Goal: Transaction & Acquisition: Purchase product/service

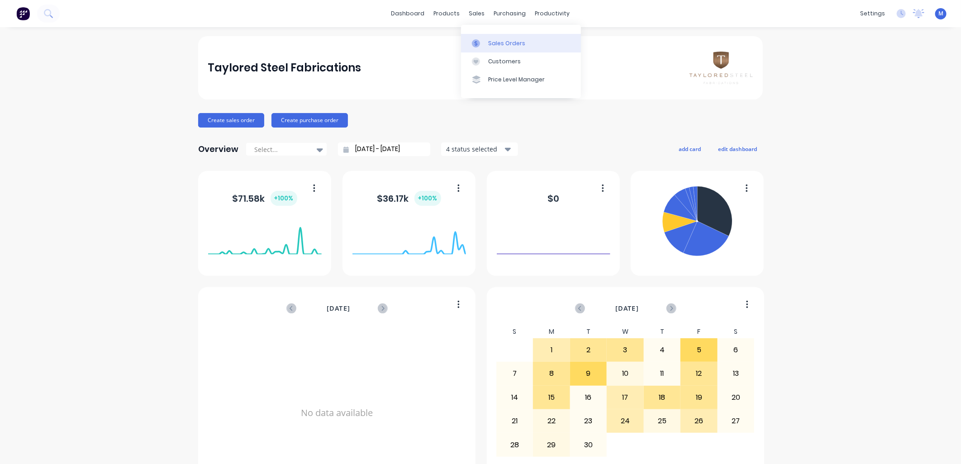
click at [476, 41] on icon at bounding box center [475, 43] width 3 height 5
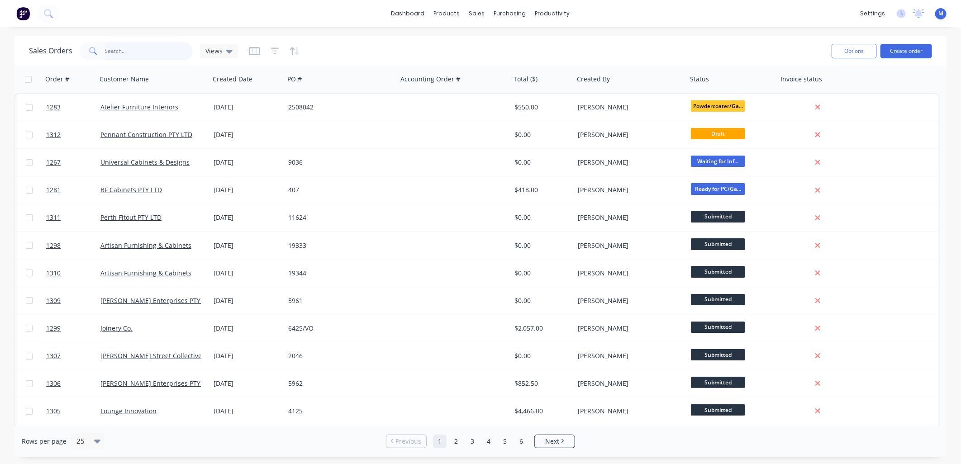
click at [128, 54] on input "text" at bounding box center [149, 51] width 88 height 18
type input "1273"
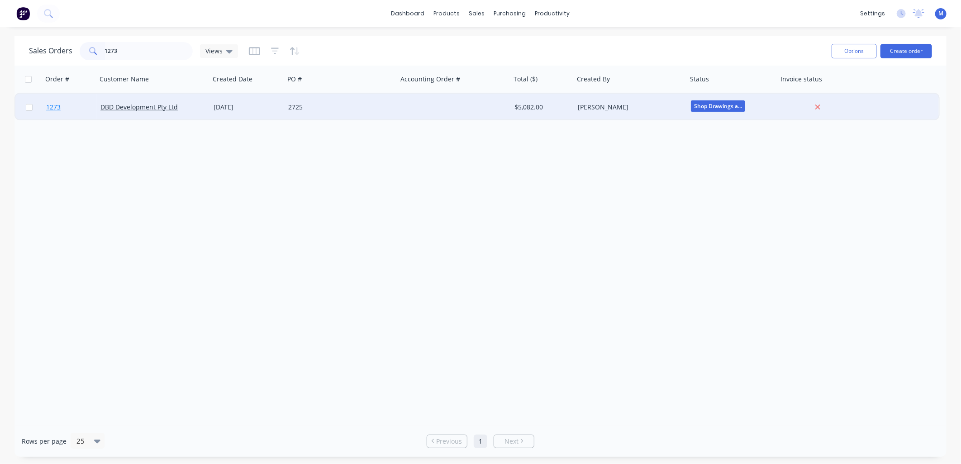
click at [51, 106] on span "1273" at bounding box center [53, 107] width 14 height 9
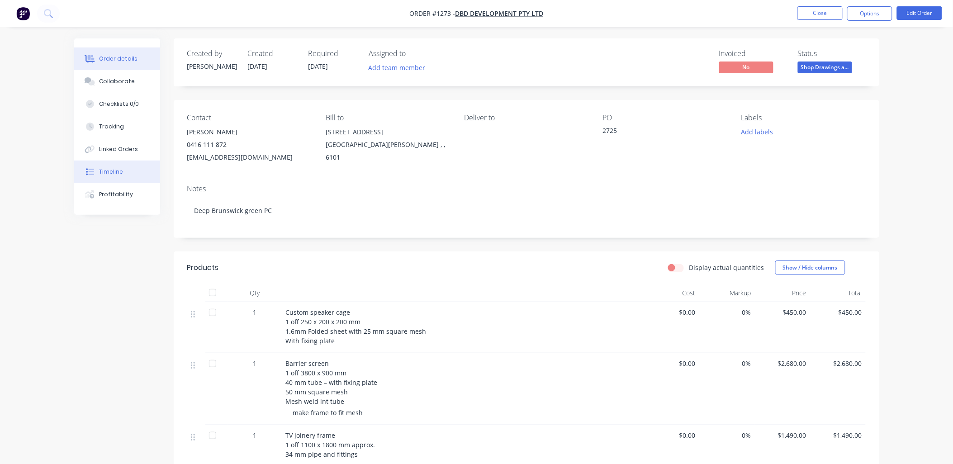
click at [109, 169] on div "Timeline" at bounding box center [111, 172] width 24 height 8
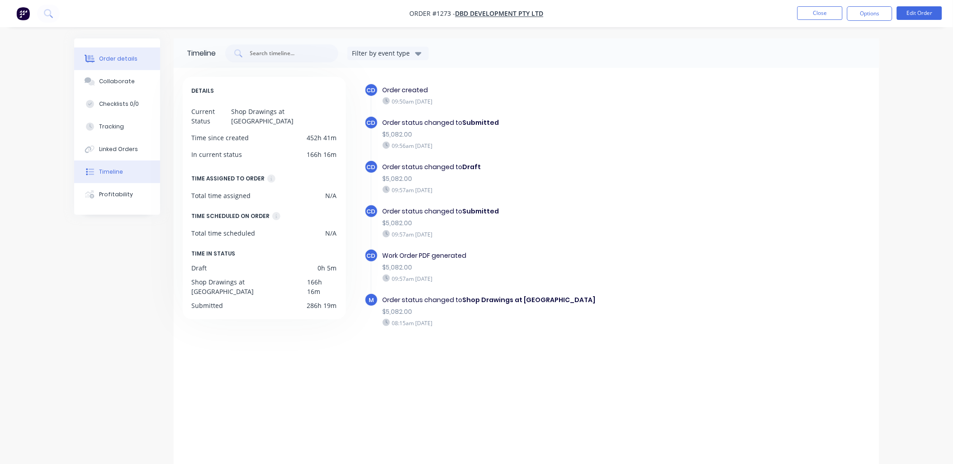
click at [126, 52] on button "Order details" at bounding box center [117, 58] width 86 height 23
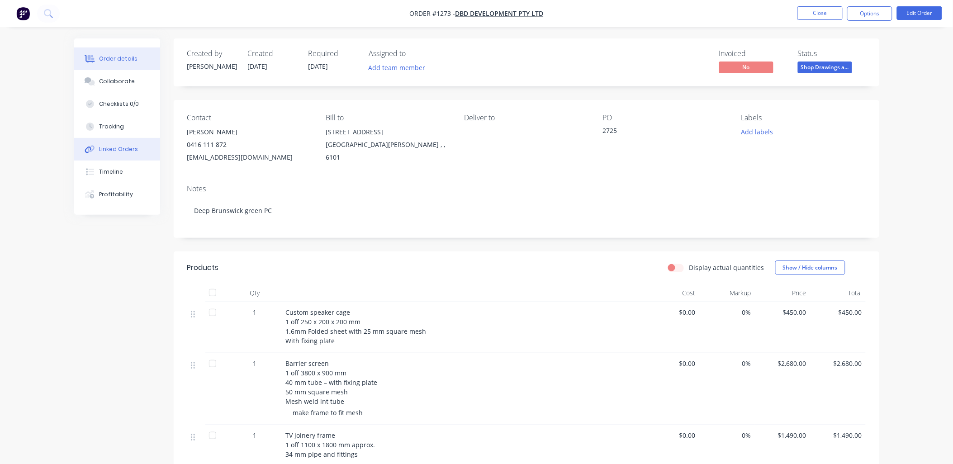
click at [126, 150] on div "Linked Orders" at bounding box center [118, 149] width 39 height 8
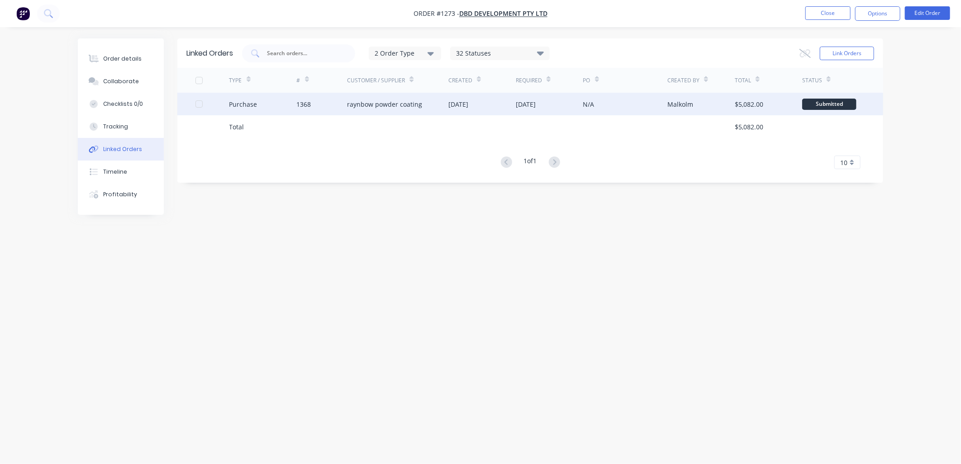
click at [404, 104] on div "raynbow powder coating" at bounding box center [384, 103] width 75 height 9
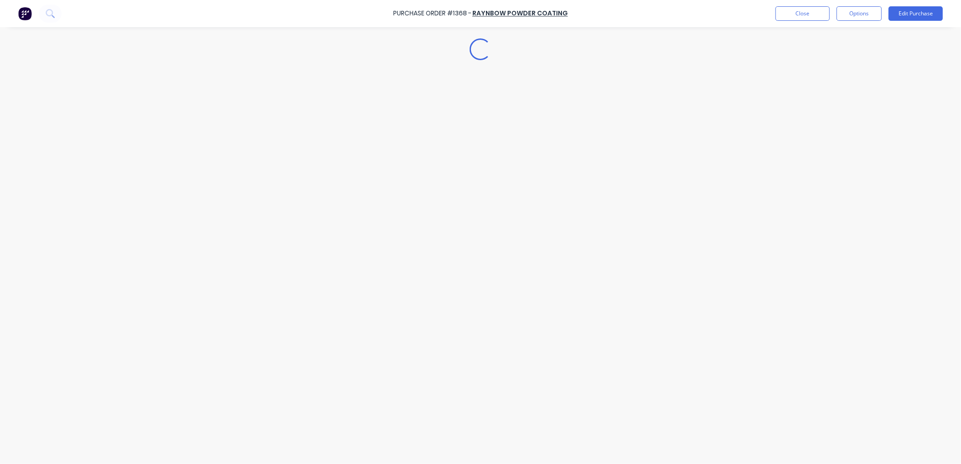
type textarea "x"
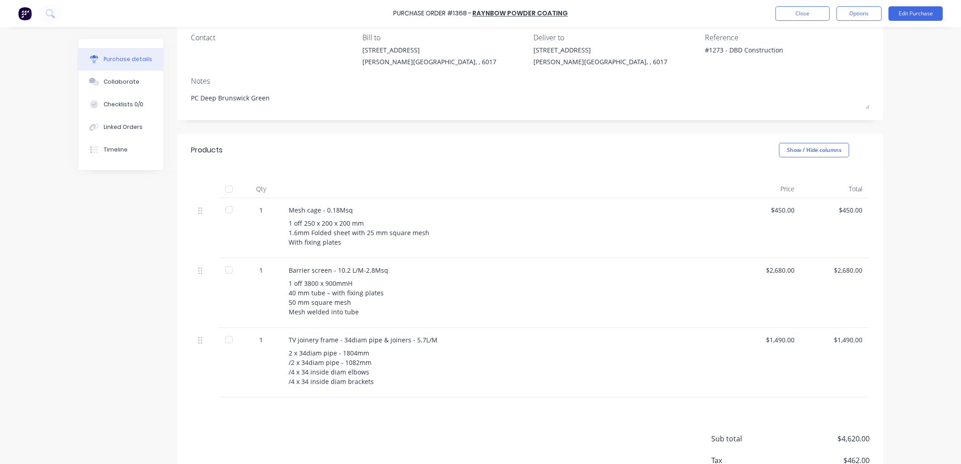
scroll to position [100, 0]
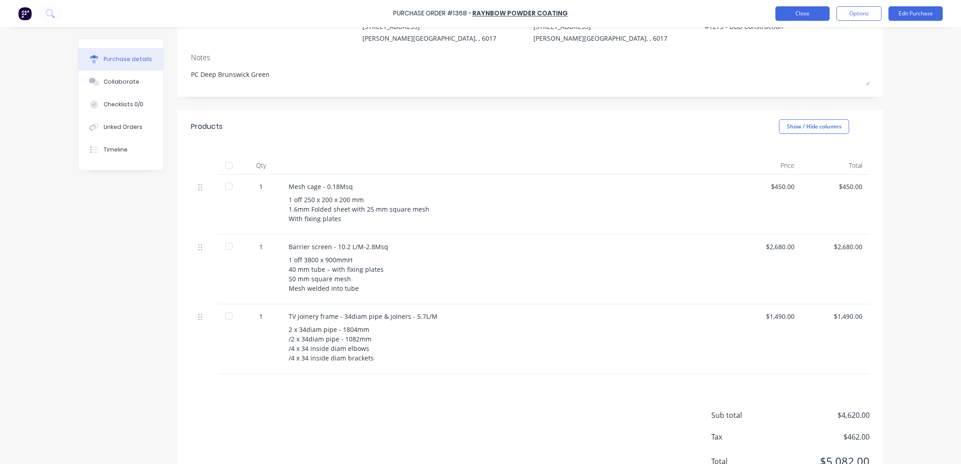
click at [805, 15] on button "Close" at bounding box center [802, 13] width 54 height 14
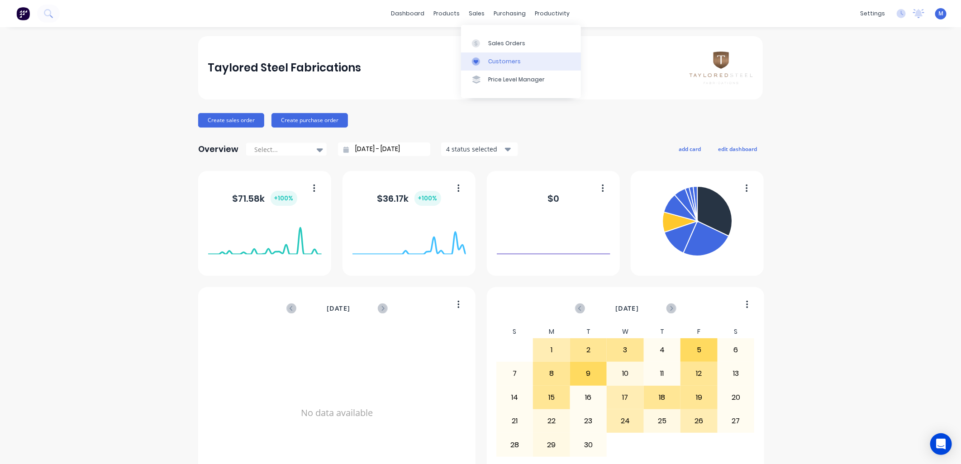
click at [495, 57] on div "Customers" at bounding box center [504, 61] width 33 height 8
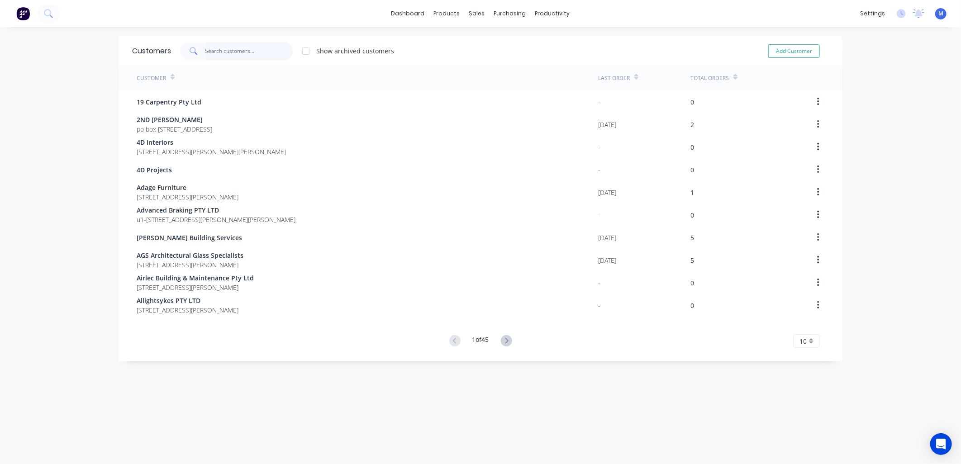
click at [227, 57] on input "text" at bounding box center [249, 51] width 88 height 18
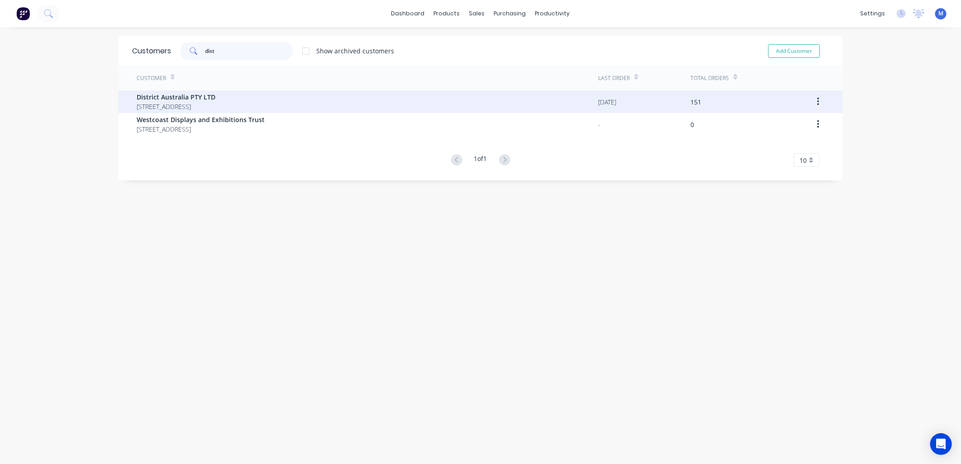
type input "dist"
click at [196, 96] on span "District Australia PTY LTD" at bounding box center [176, 96] width 79 height 9
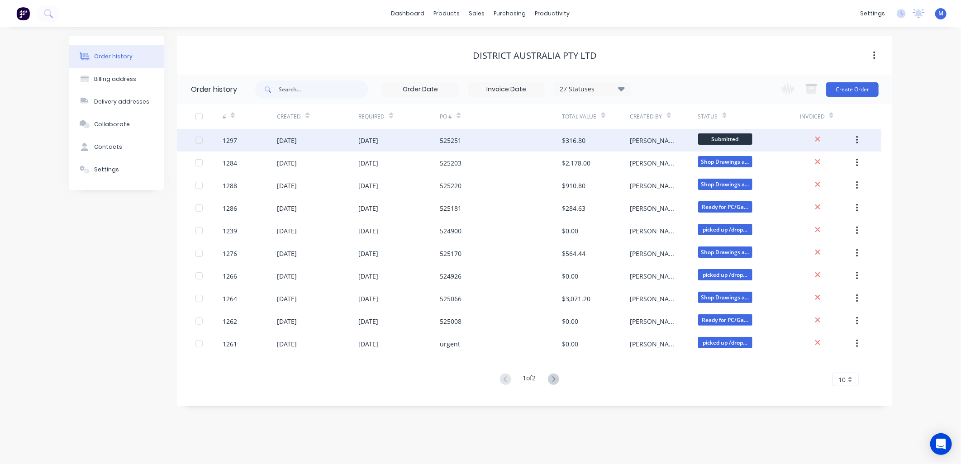
click at [289, 134] on div "[DATE]" at bounding box center [317, 140] width 81 height 23
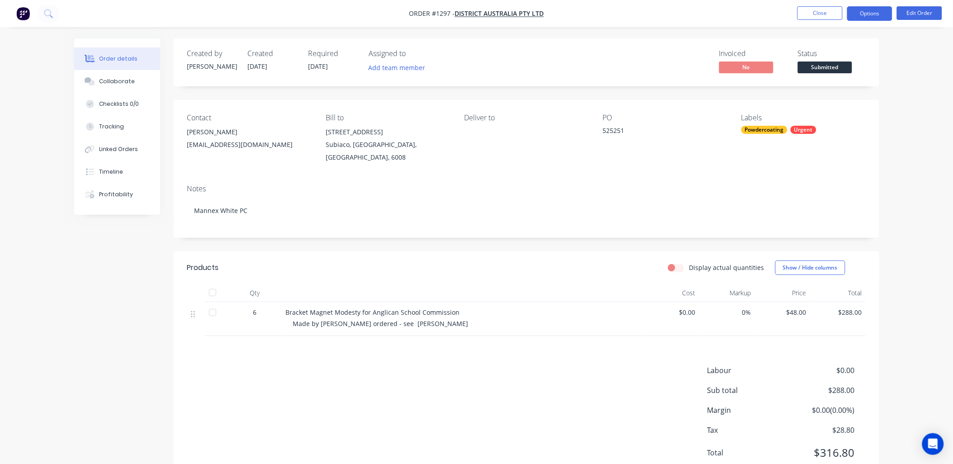
click at [861, 17] on button "Options" at bounding box center [869, 13] width 45 height 14
click at [909, 135] on div "Order details Collaborate Checklists 0/0 Tracking Linked Orders Timeline Profit…" at bounding box center [476, 248] width 953 height 497
click at [823, 64] on span "Submitted" at bounding box center [825, 67] width 54 height 11
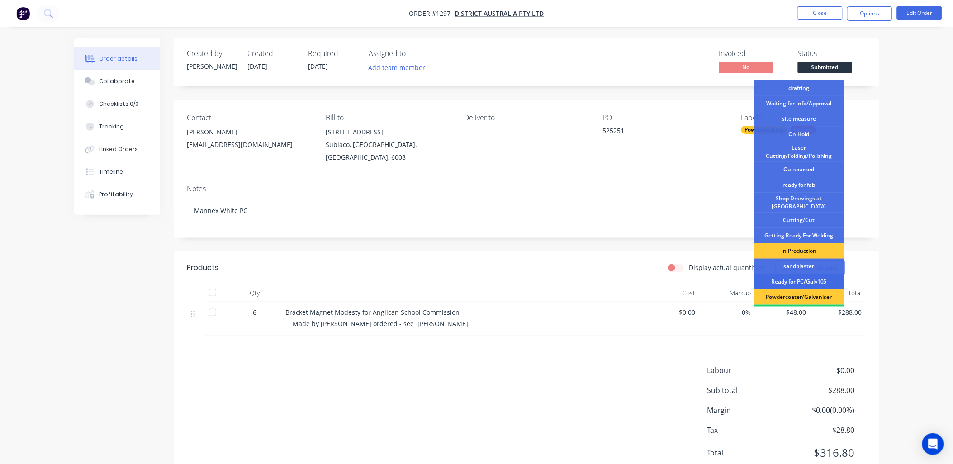
click at [803, 274] on div "Ready for PC/Galv105" at bounding box center [799, 281] width 90 height 15
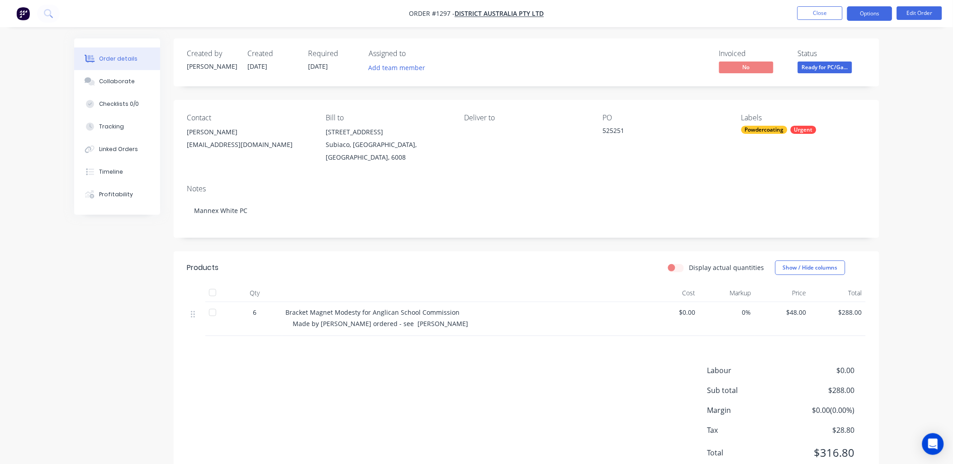
click at [872, 11] on button "Options" at bounding box center [869, 13] width 45 height 14
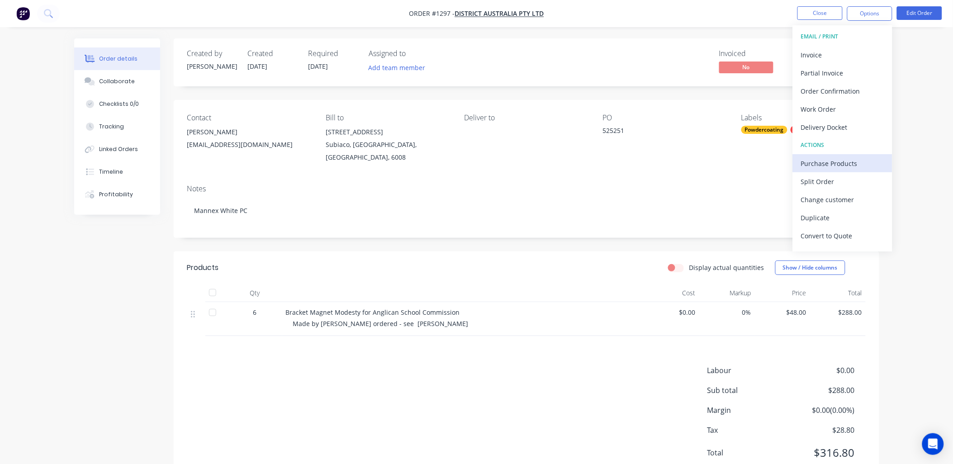
click at [839, 158] on div "Purchase Products" at bounding box center [842, 163] width 83 height 13
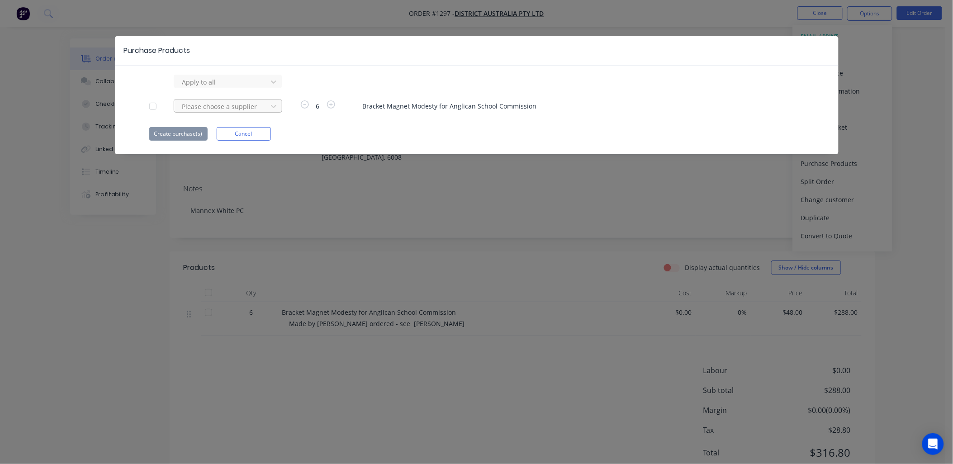
click at [237, 104] on div at bounding box center [221, 106] width 81 height 11
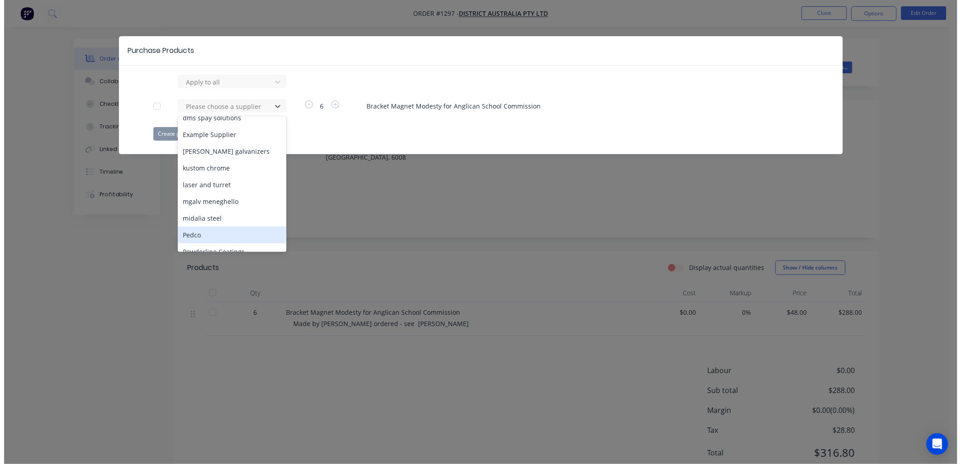
scroll to position [301, 0]
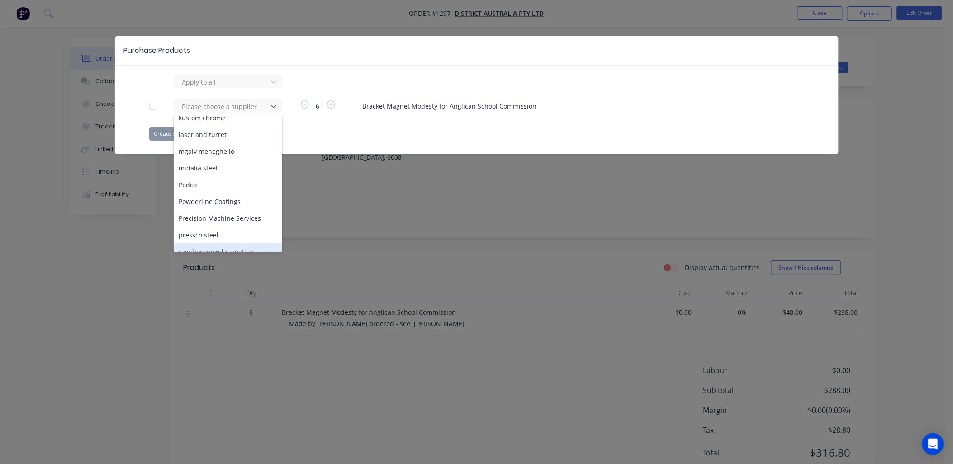
click at [209, 243] on div "raynbow powder coating" at bounding box center [228, 251] width 109 height 17
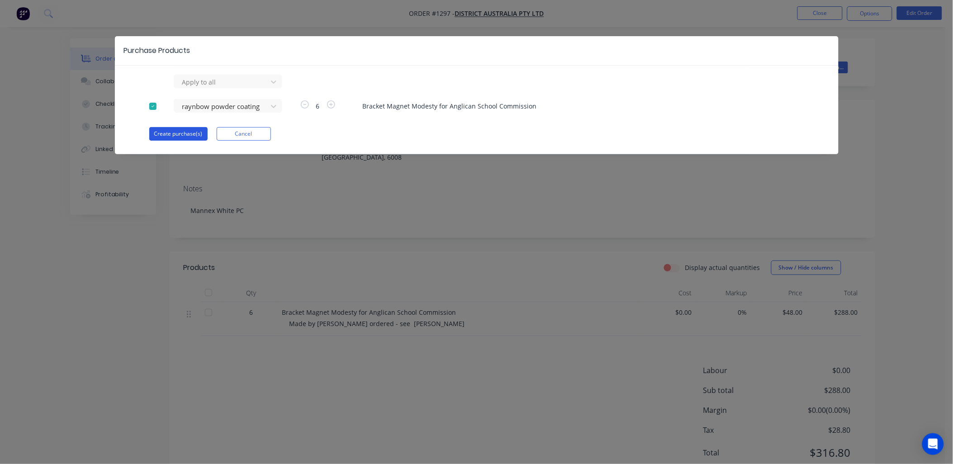
click at [182, 137] on button "Create purchase(s)" at bounding box center [178, 134] width 58 height 14
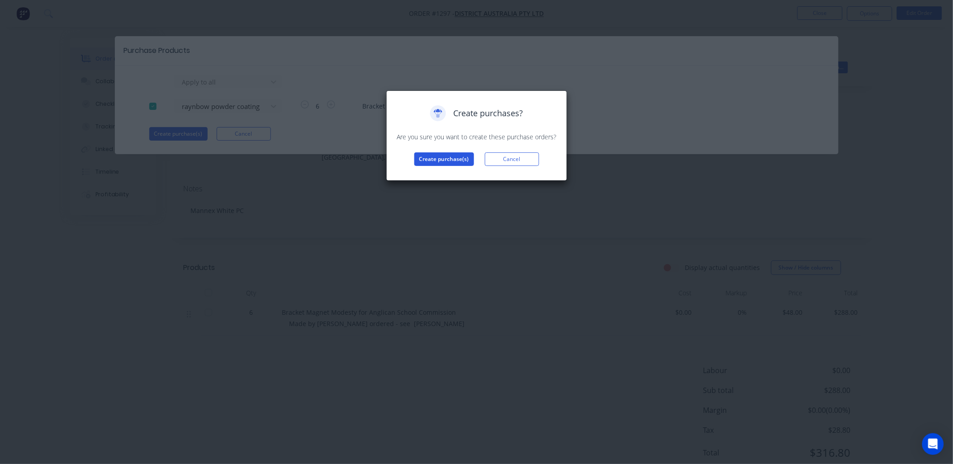
click at [441, 161] on button "Create purchase(s)" at bounding box center [444, 159] width 60 height 14
click at [442, 170] on button "View purchase(s)" at bounding box center [444, 174] width 54 height 14
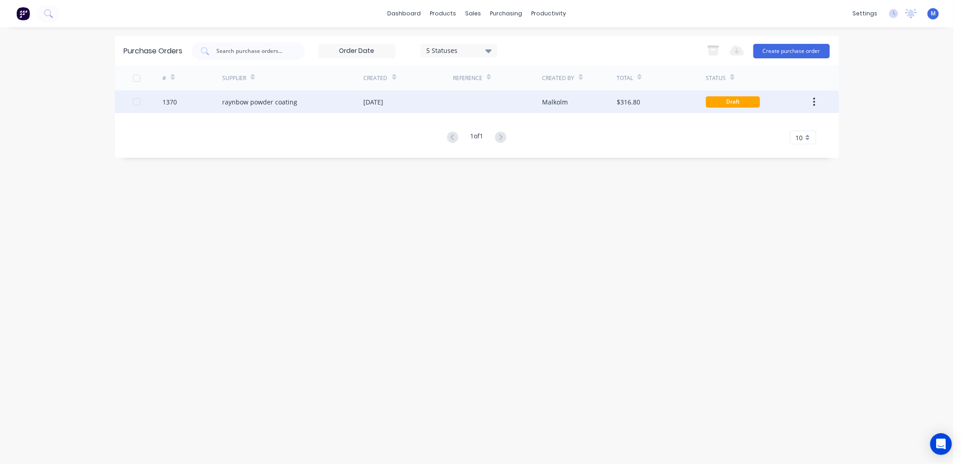
click at [274, 104] on div "raynbow powder coating" at bounding box center [259, 101] width 75 height 9
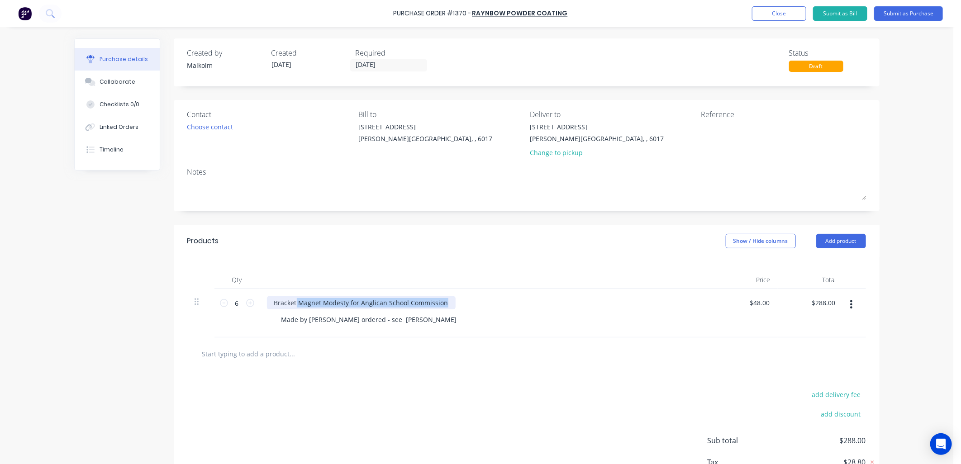
drag, startPoint x: 292, startPoint y: 303, endPoint x: 446, endPoint y: 308, distance: 153.8
click at [446, 308] on div "Bracket Magnet Modesty for Anglican School Commission" at bounding box center [361, 302] width 189 height 13
click at [427, 326] on div "Made by pressco - Already ordered - see curt" at bounding box center [489, 319] width 431 height 13
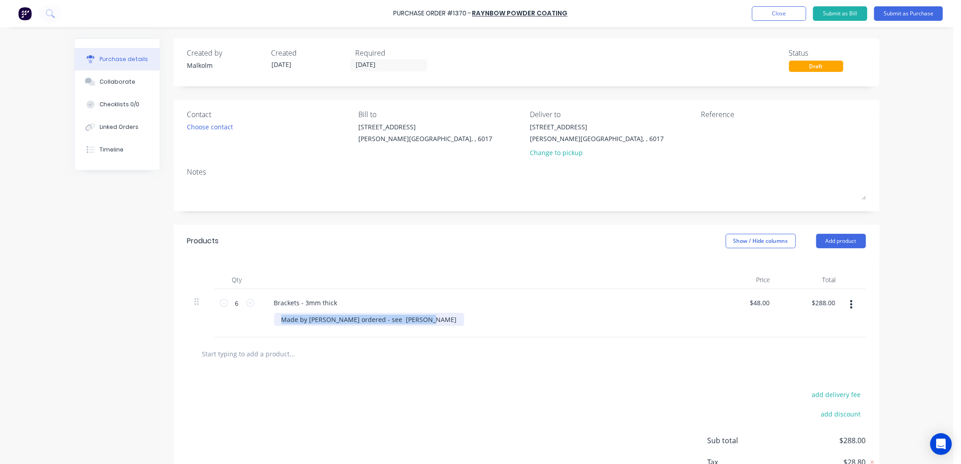
drag, startPoint x: 297, startPoint y: 319, endPoint x: 420, endPoint y: 321, distance: 123.0
click at [420, 321] on div "Made by pressco - Already ordered - see curt" at bounding box center [489, 319] width 431 height 13
click at [418, 285] on div at bounding box center [486, 280] width 452 height 18
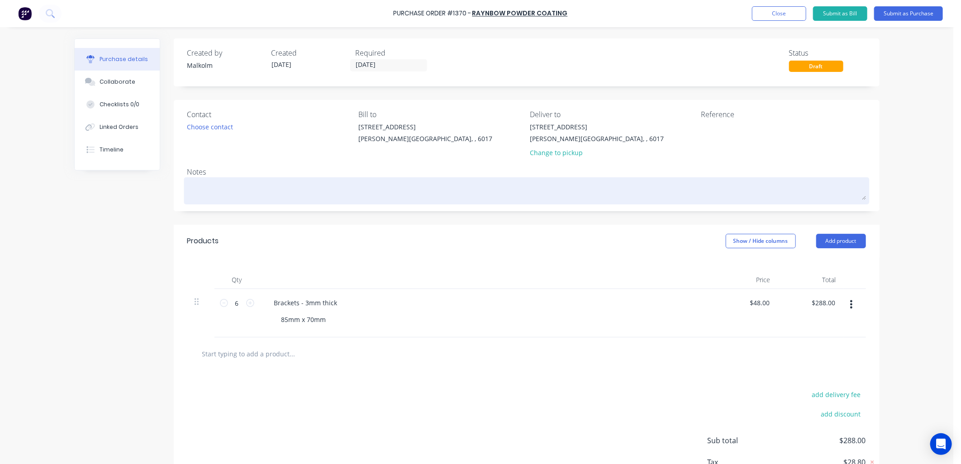
click at [206, 180] on div at bounding box center [526, 191] width 678 height 23
click at [206, 186] on textarea at bounding box center [526, 190] width 678 height 20
type textarea "x"
type textarea "P"
type textarea "x"
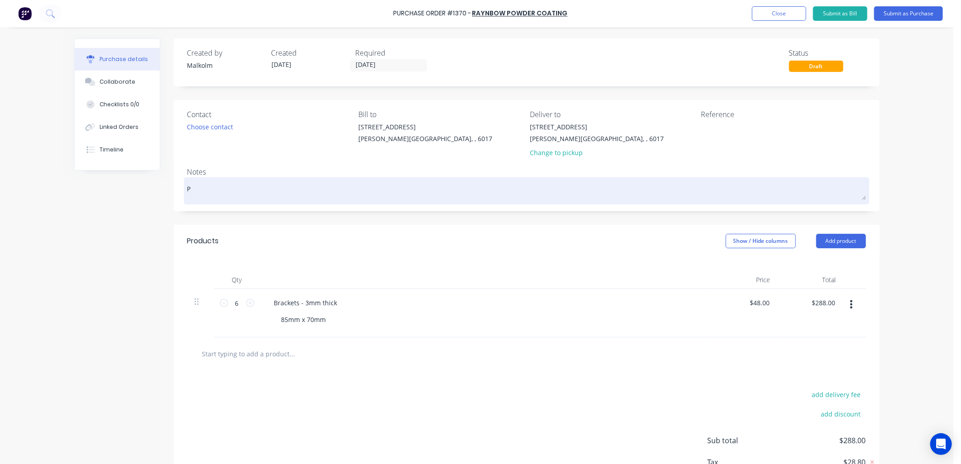
type textarea "PC"
type textarea "x"
type textarea "PC"
type textarea "x"
type textarea "PC W"
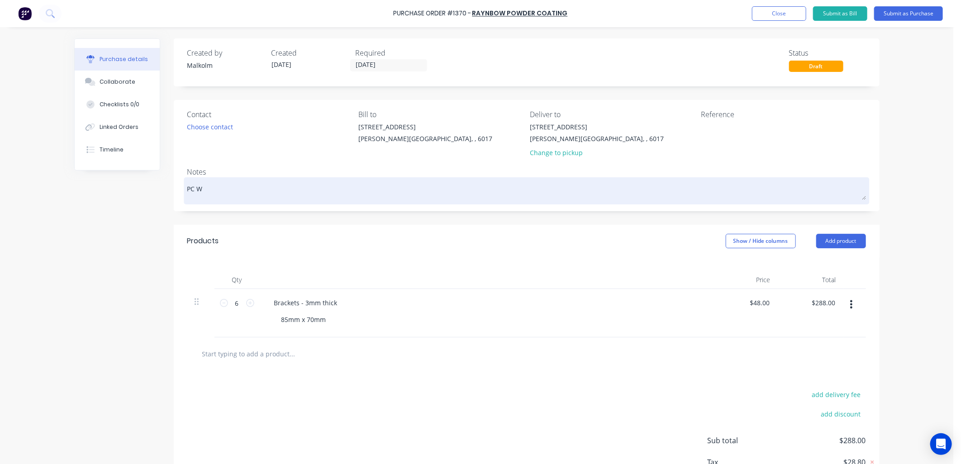
type textarea "x"
type textarea "PC Wh"
type textarea "x"
type textarea "PC Whi"
type textarea "x"
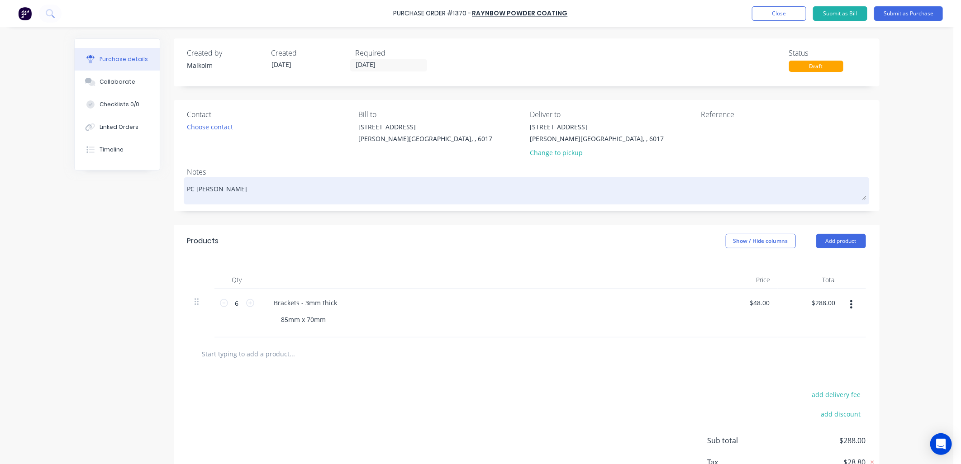
type textarea "PC Whit"
type textarea "x"
type textarea "PC White"
type textarea "x"
type textarea "PC White"
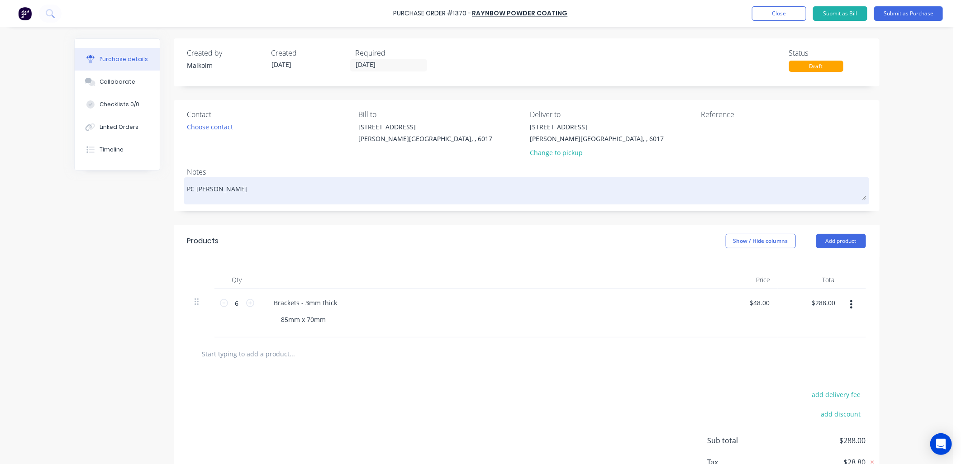
type textarea "x"
type textarea "PC White M"
type textarea "x"
type textarea "PC White Ma"
type textarea "x"
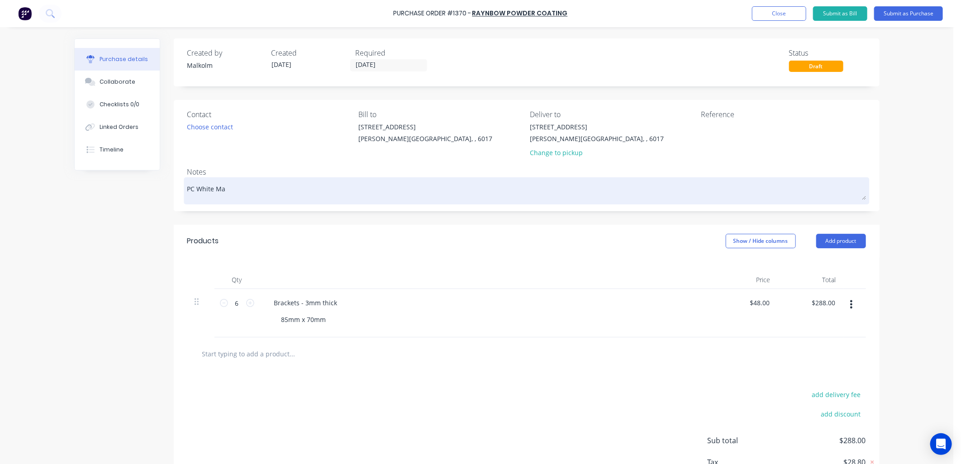
type textarea "PC White Man"
type textarea "x"
type textarea "PC White Mann"
type textarea "x"
type textarea "PC White Manne"
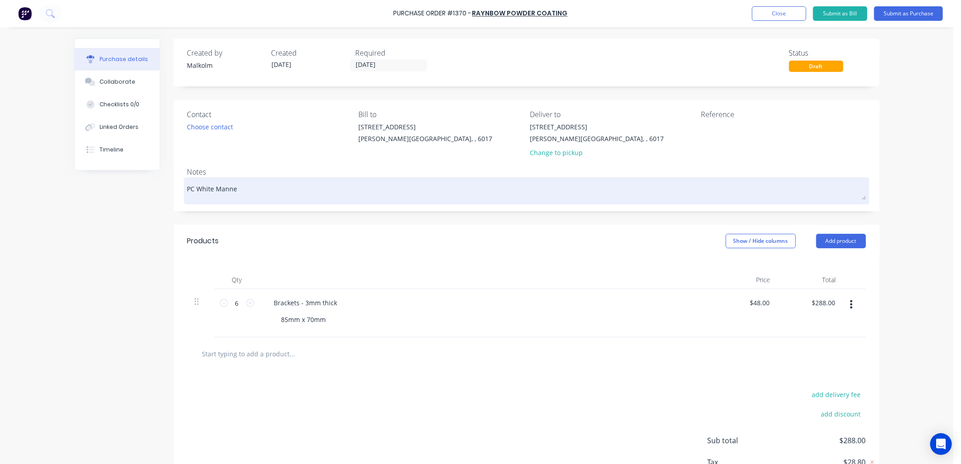
type textarea "x"
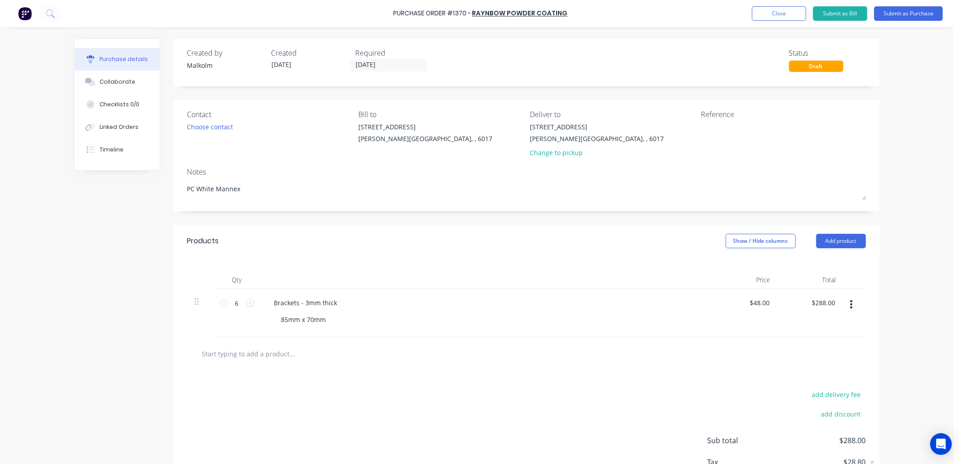
type textarea "PC White Mannex"
type textarea "x"
type textarea "PC White Mannex"
click at [391, 170] on div "Notes" at bounding box center [526, 171] width 678 height 11
click at [717, 127] on textarea at bounding box center [757, 132] width 113 height 20
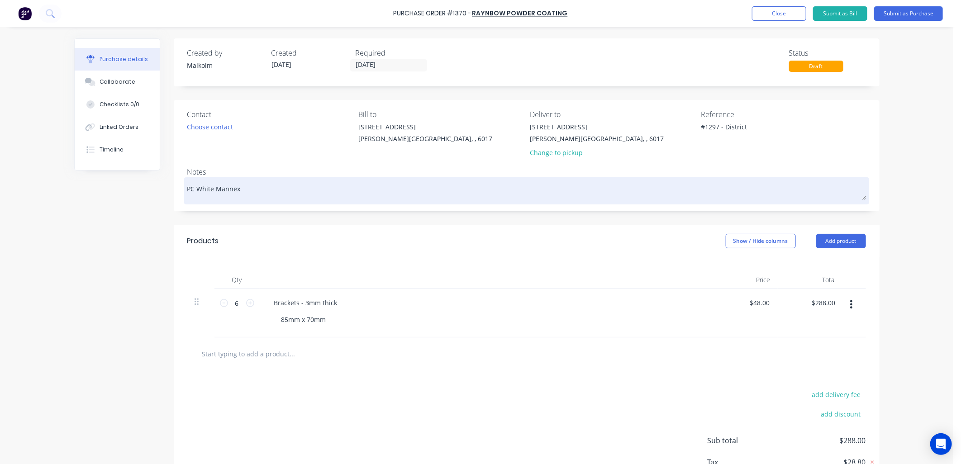
type textarea "#1297 - District"
type textarea "x"
type textarea "#1297 - District"
click at [629, 198] on textarea "PC White Mannex" at bounding box center [526, 190] width 678 height 20
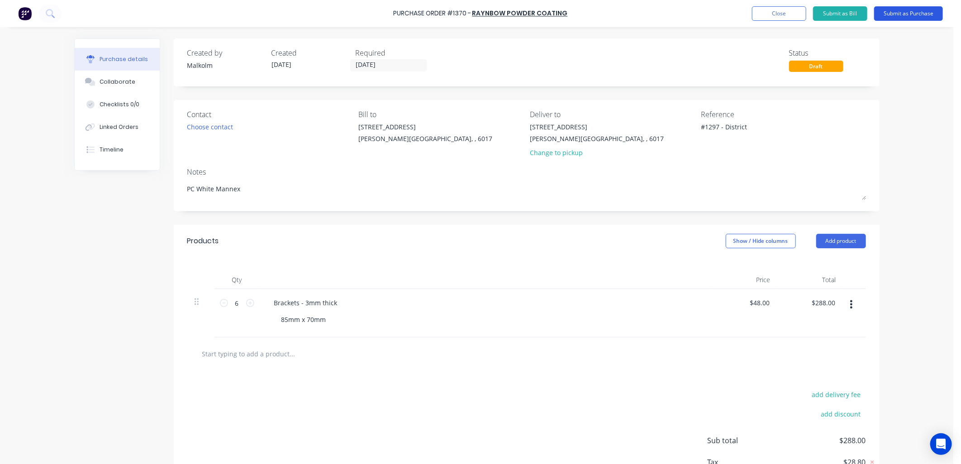
click at [898, 16] on button "Submit as Purchase" at bounding box center [908, 13] width 69 height 14
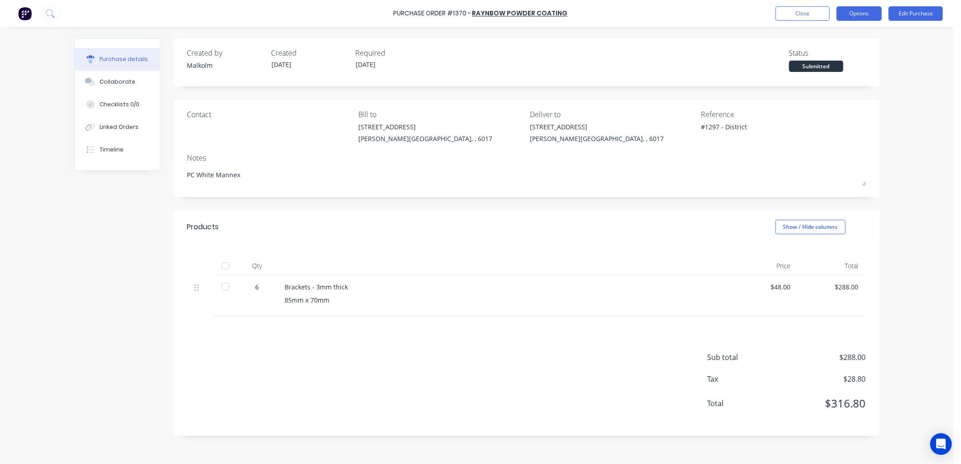
click at [853, 14] on button "Options" at bounding box center [858, 13] width 45 height 14
click at [839, 36] on div "Print / Email" at bounding box center [839, 36] width 70 height 13
click at [837, 75] on div "Without pricing" at bounding box center [839, 72] width 70 height 13
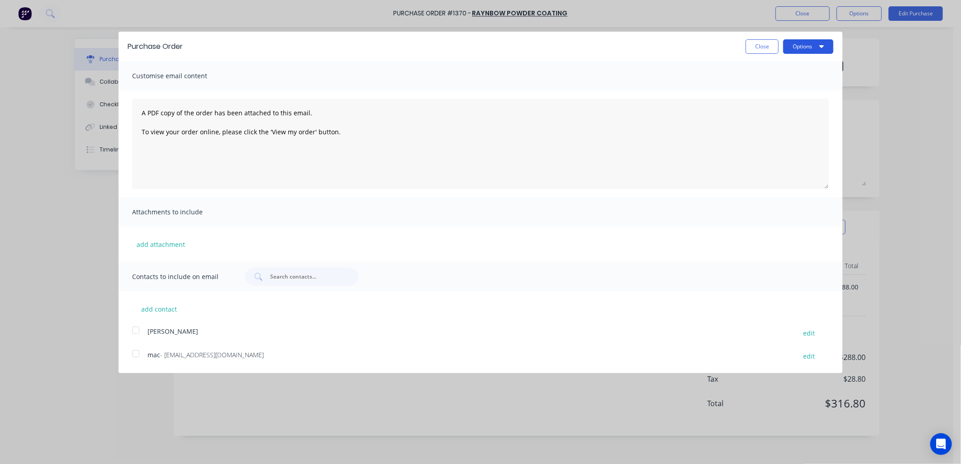
click at [809, 47] on button "Options" at bounding box center [808, 46] width 50 height 14
click at [782, 68] on div "Print" at bounding box center [790, 69] width 70 height 13
click at [756, 46] on button "Close" at bounding box center [761, 46] width 33 height 14
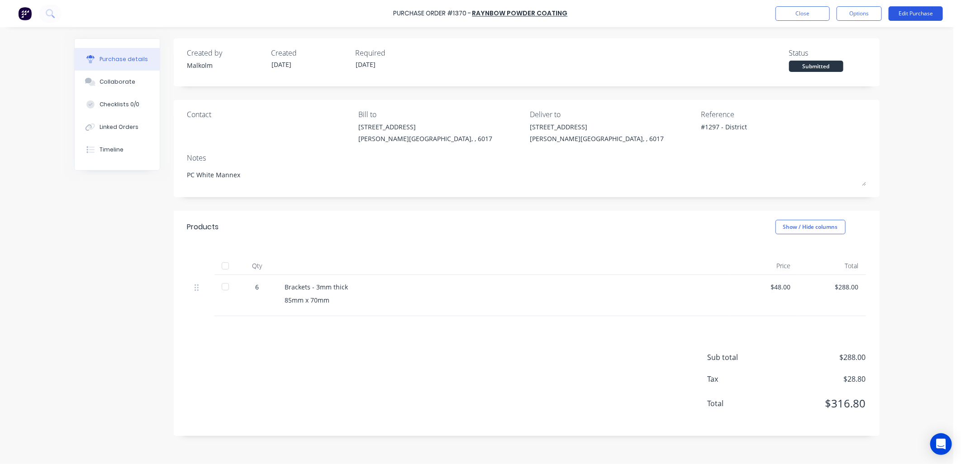
click at [909, 17] on button "Edit Purchase" at bounding box center [915, 13] width 54 height 14
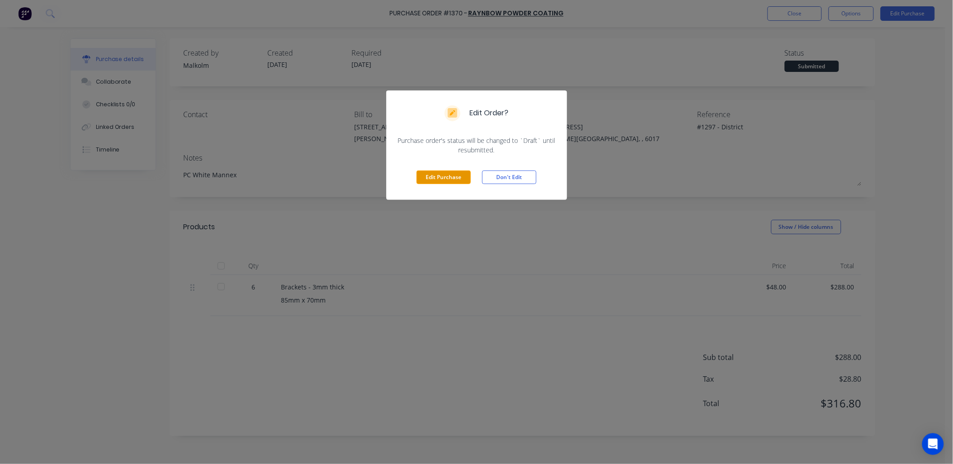
click at [448, 178] on button "Edit Purchase" at bounding box center [443, 177] width 54 height 14
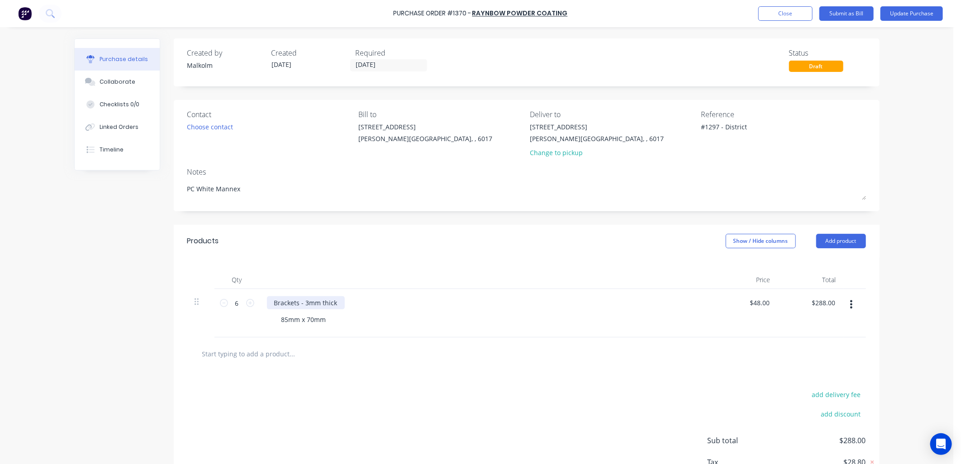
type textarea "x"
click at [301, 308] on div "Brackets - 3mm thick" at bounding box center [306, 302] width 78 height 13
click at [383, 317] on div "85mm x 70mm" at bounding box center [489, 319] width 431 height 13
click at [902, 14] on button "Update Purchase" at bounding box center [911, 13] width 62 height 14
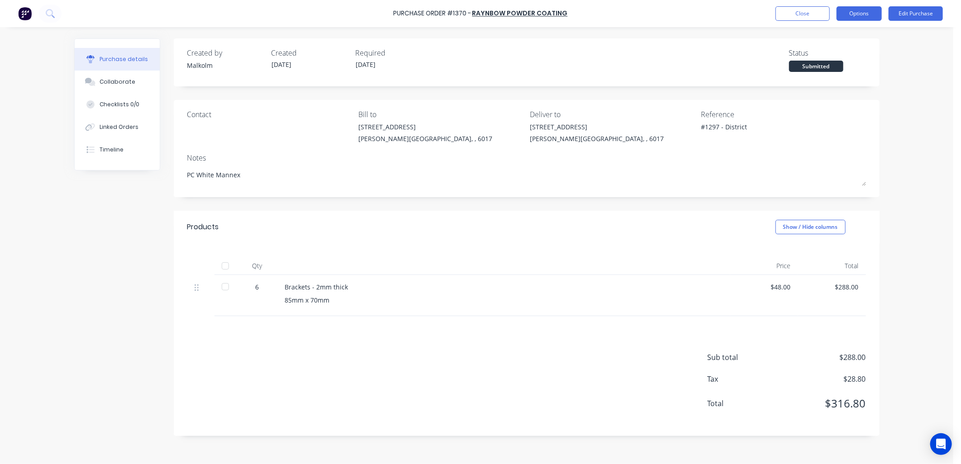
click at [866, 11] on button "Options" at bounding box center [858, 13] width 45 height 14
click at [825, 39] on div "Print / Email" at bounding box center [839, 36] width 70 height 13
click at [814, 75] on div "Without pricing" at bounding box center [839, 72] width 70 height 13
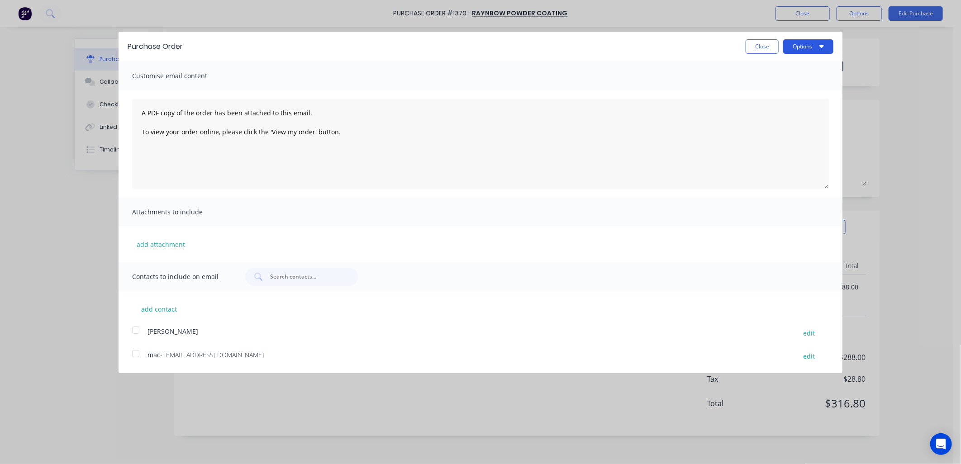
click at [808, 48] on button "Options" at bounding box center [808, 46] width 50 height 14
click at [771, 68] on div "Print" at bounding box center [790, 69] width 70 height 13
type textarea "x"
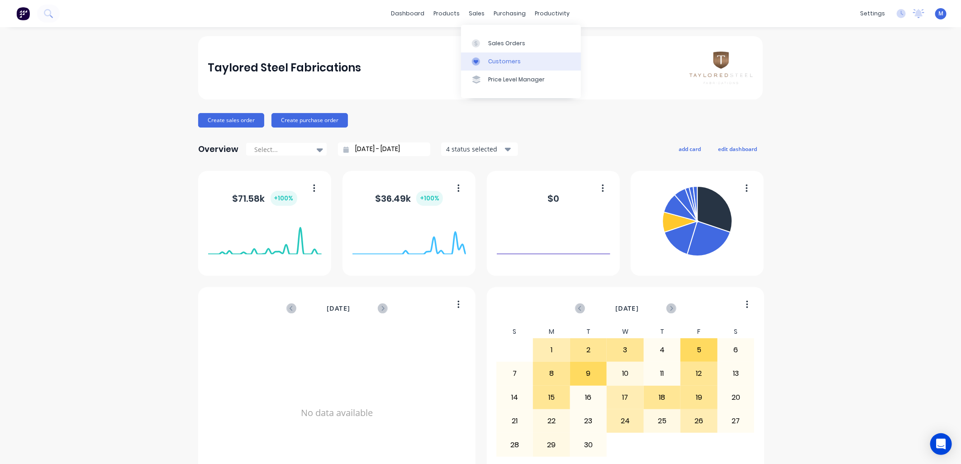
click at [480, 62] on div at bounding box center [479, 61] width 14 height 8
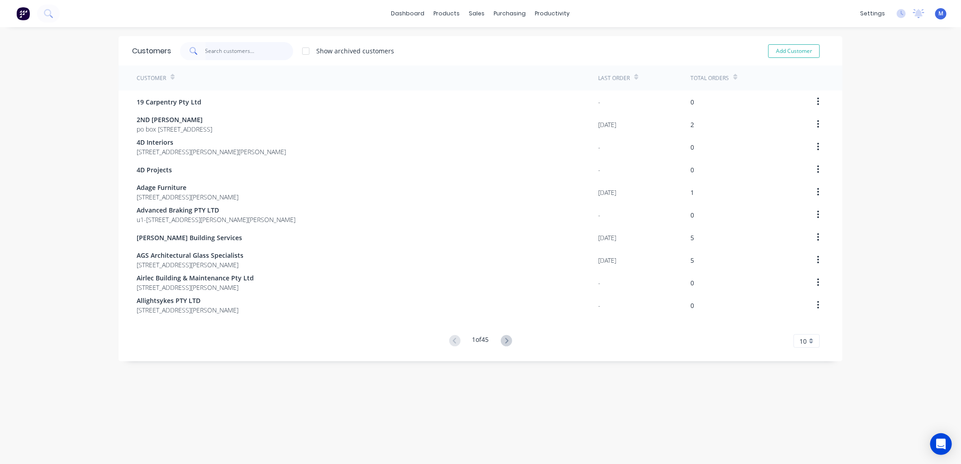
click at [245, 54] on input "text" at bounding box center [249, 51] width 88 height 18
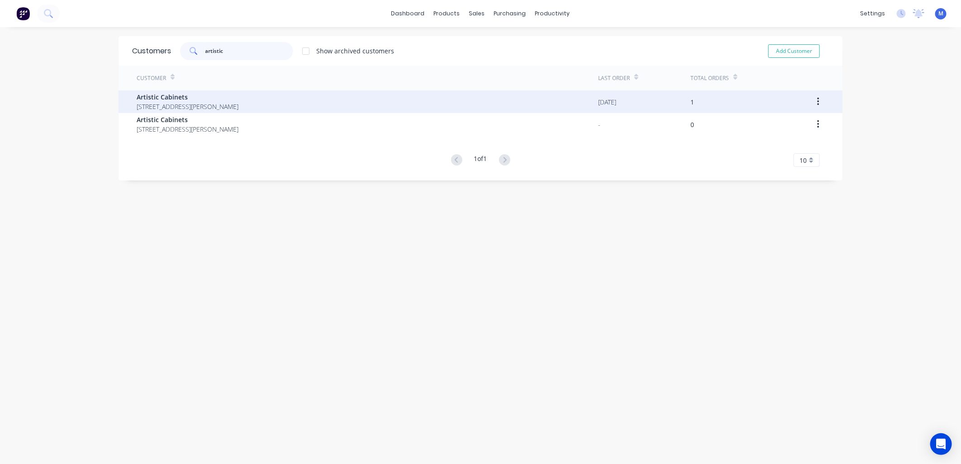
type input "artistic"
click at [183, 98] on span "Artistic Cabinets" at bounding box center [188, 96] width 102 height 9
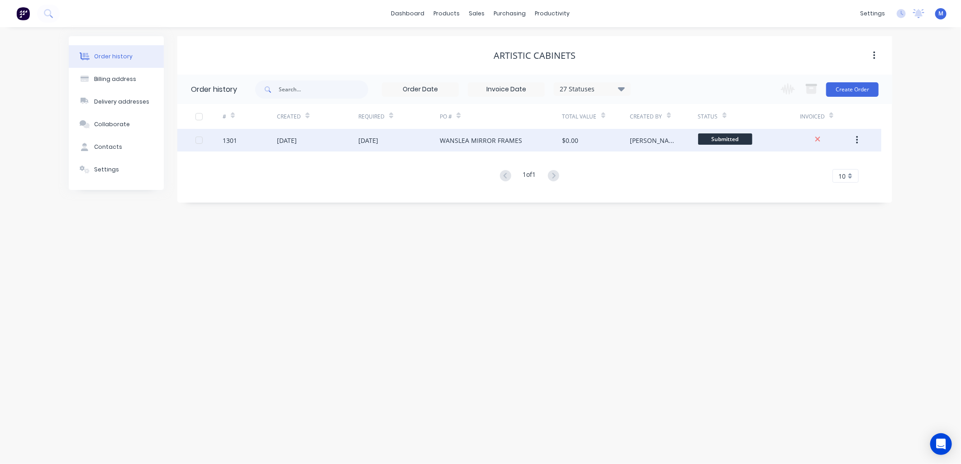
click at [245, 137] on div "1301" at bounding box center [249, 140] width 54 height 23
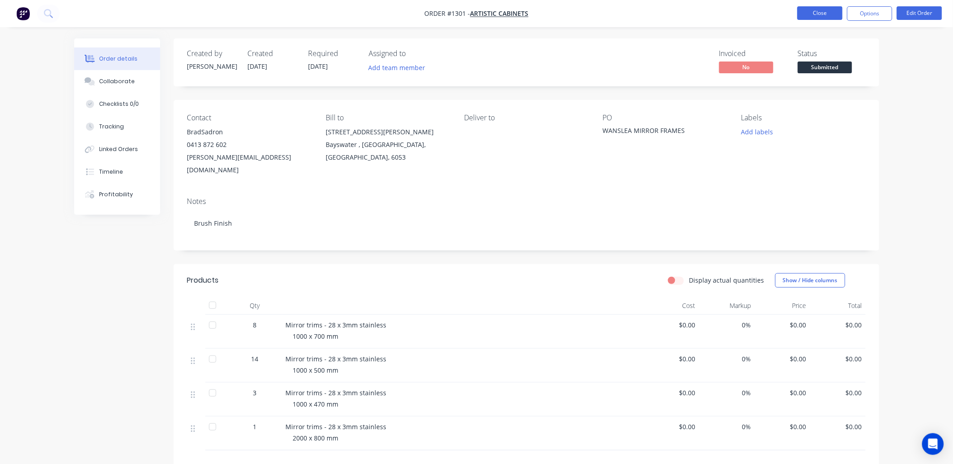
click at [809, 16] on button "Close" at bounding box center [819, 13] width 45 height 14
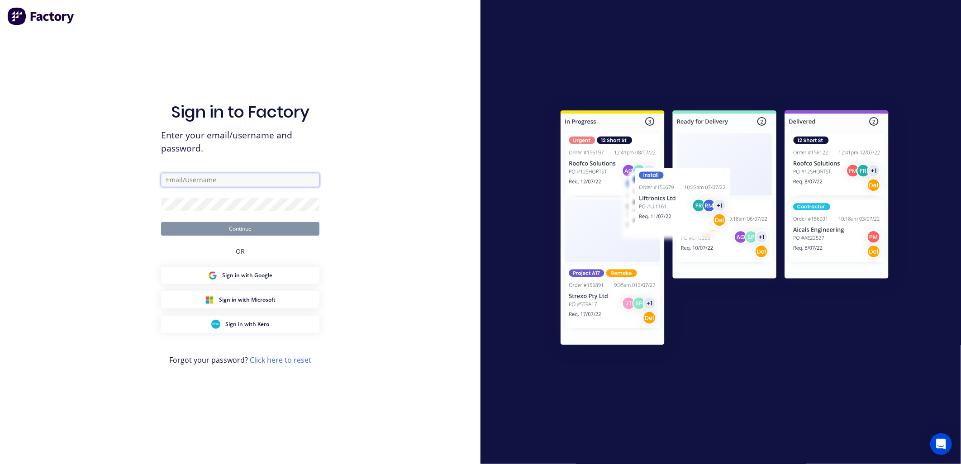
click at [234, 181] on input "text" at bounding box center [240, 180] width 158 height 14
type input "malkolm@tayloredsteel.com.au"
click at [220, 230] on button "Continue" at bounding box center [240, 229] width 158 height 14
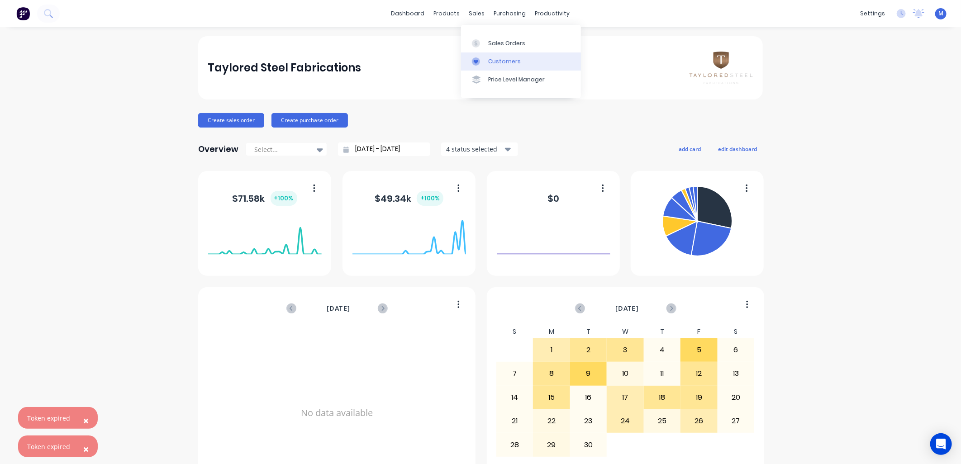
click at [485, 59] on div at bounding box center [479, 61] width 14 height 8
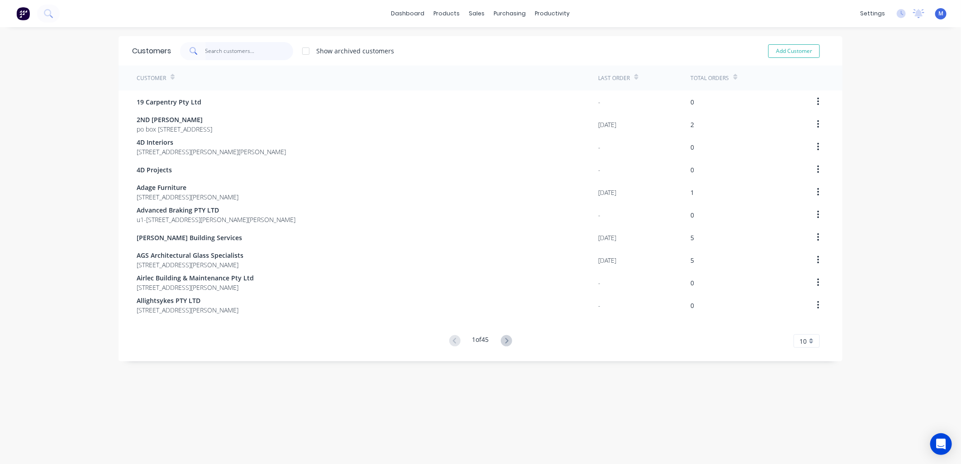
click at [205, 47] on input "text" at bounding box center [249, 51] width 88 height 18
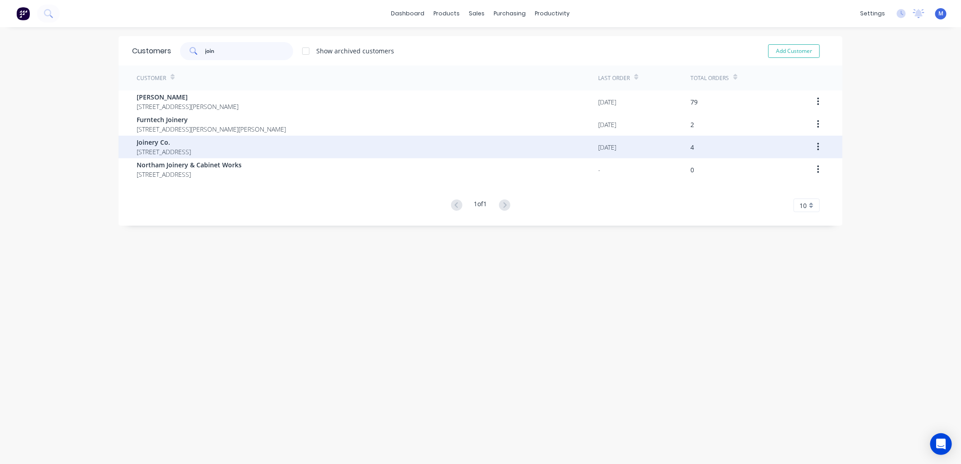
type input "join"
click at [173, 147] on span "[STREET_ADDRESS]" at bounding box center [164, 151] width 54 height 9
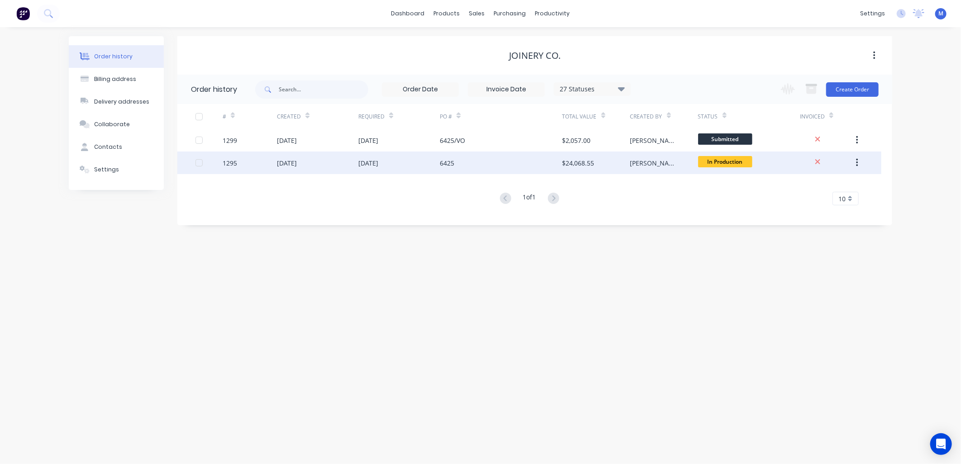
click at [287, 163] on div "[DATE]" at bounding box center [287, 162] width 20 height 9
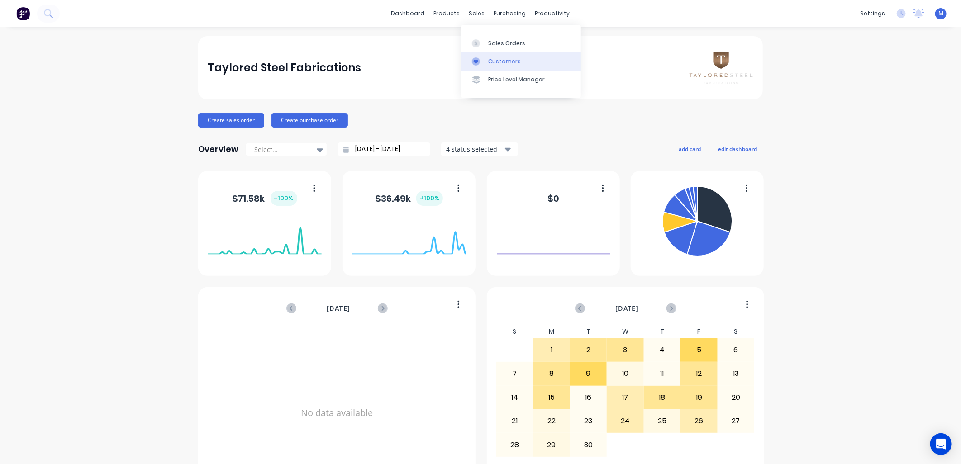
click at [480, 59] on div at bounding box center [479, 61] width 14 height 8
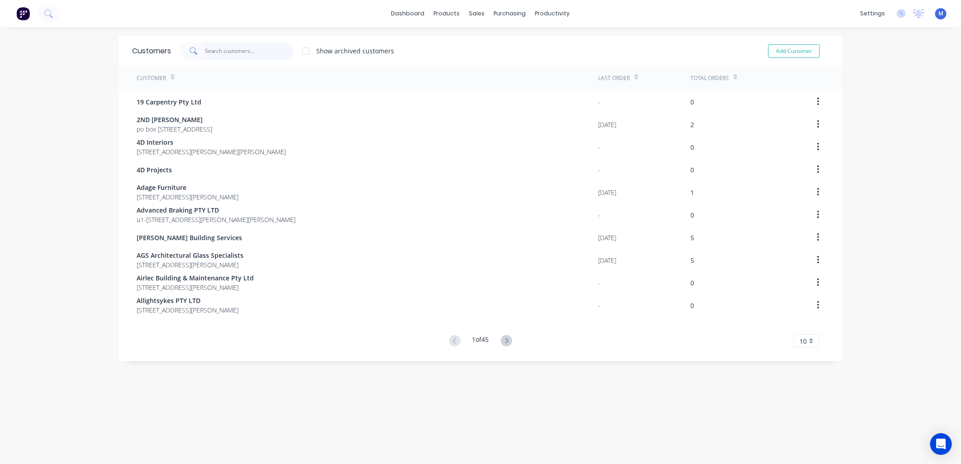
click at [220, 52] on input "text" at bounding box center [249, 51] width 88 height 18
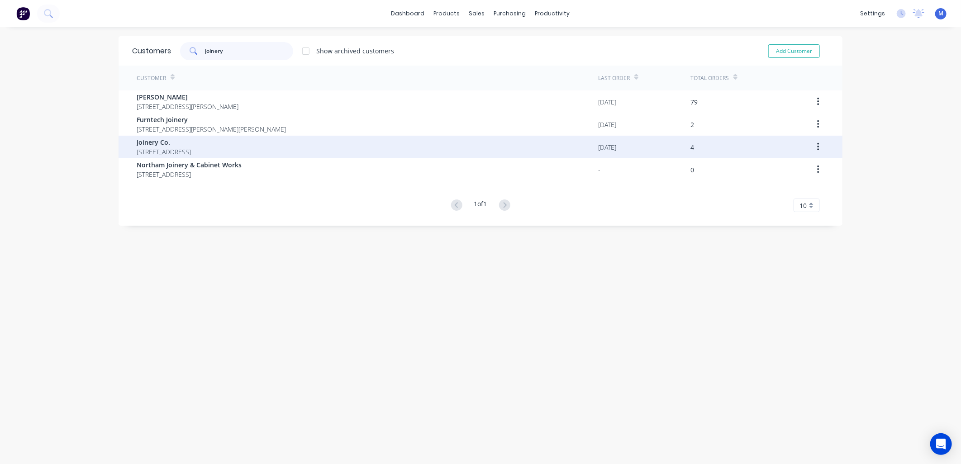
type input "joinery"
click at [163, 145] on span "Joinery Co." at bounding box center [164, 141] width 54 height 9
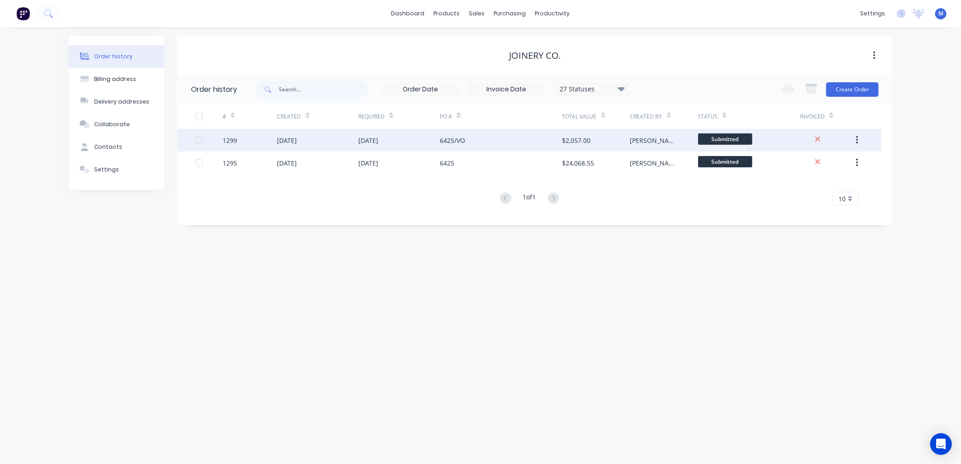
click at [378, 142] on div "[DATE]" at bounding box center [368, 140] width 20 height 9
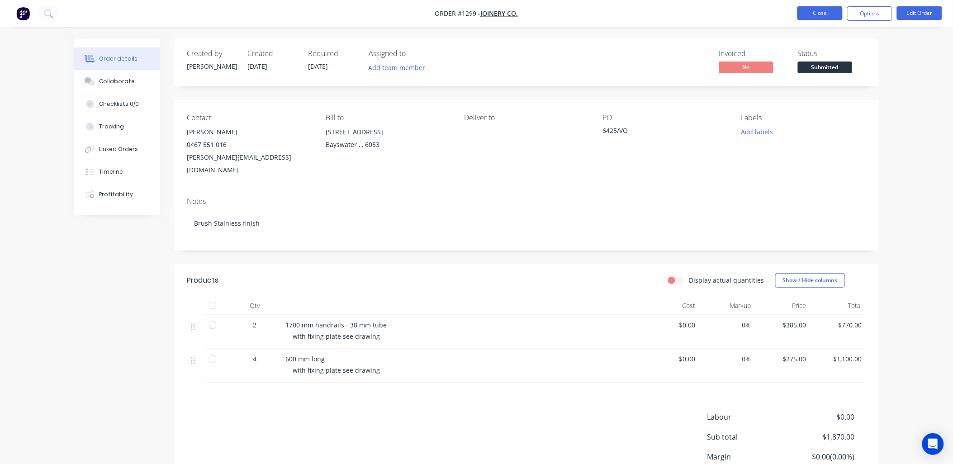
click at [802, 11] on button "Close" at bounding box center [819, 13] width 45 height 14
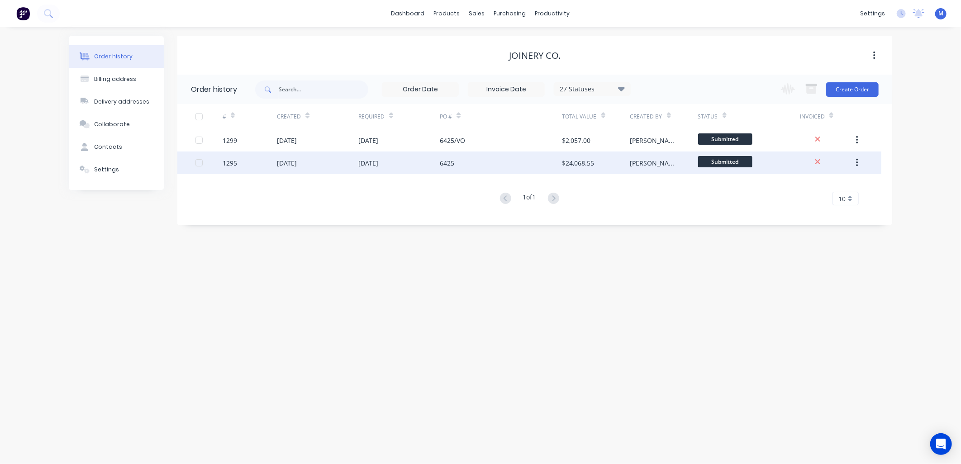
click at [297, 163] on div "[DATE]" at bounding box center [287, 162] width 20 height 9
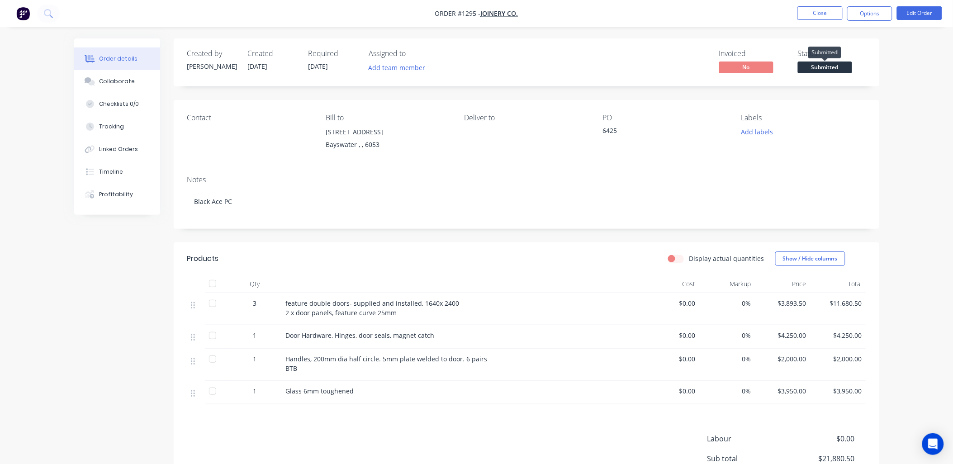
click at [817, 69] on span "Submitted" at bounding box center [825, 67] width 54 height 11
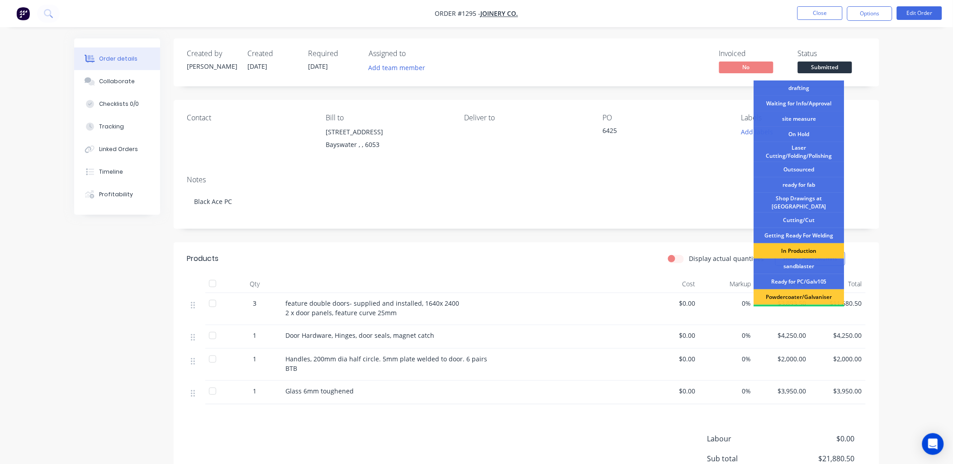
click at [799, 244] on div "In Production" at bounding box center [799, 250] width 90 height 15
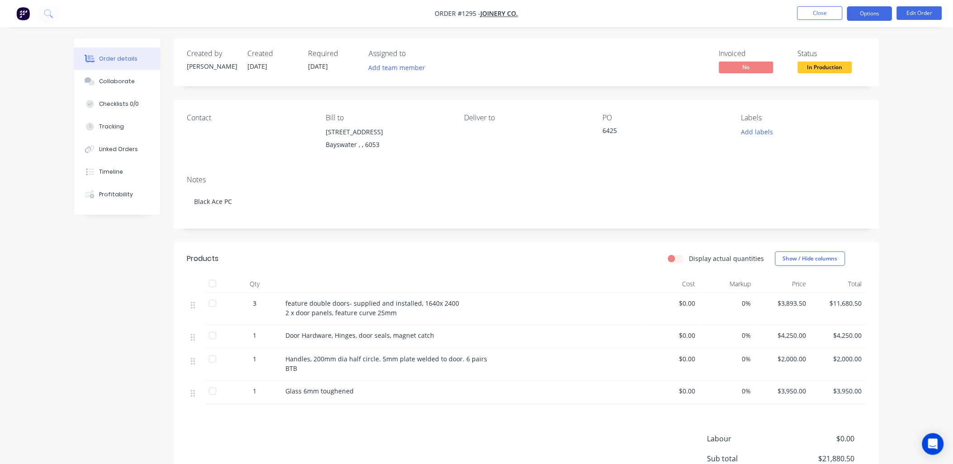
click at [870, 17] on button "Options" at bounding box center [869, 13] width 45 height 14
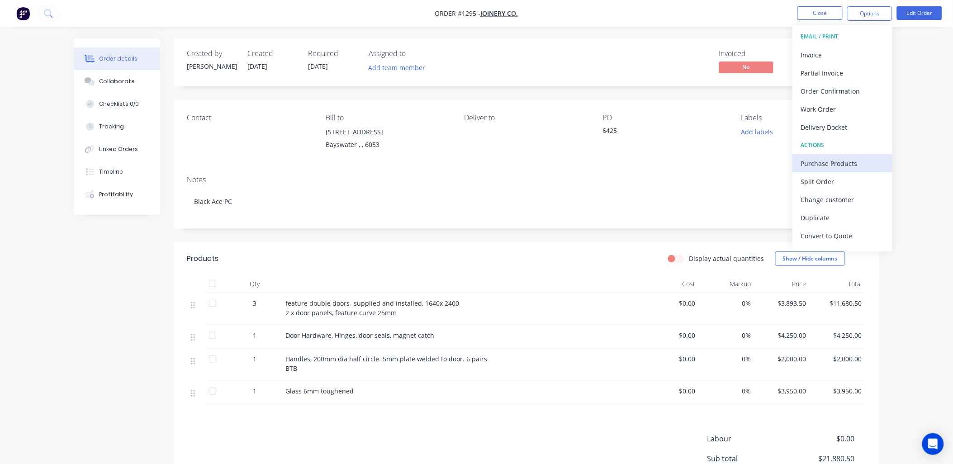
click at [834, 161] on div "Purchase Products" at bounding box center [842, 163] width 83 height 13
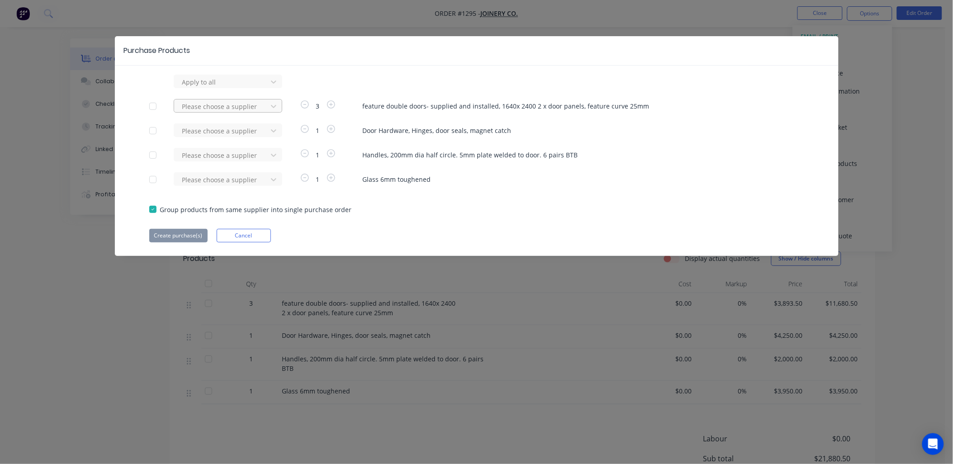
click at [261, 105] on div at bounding box center [221, 106] width 81 height 11
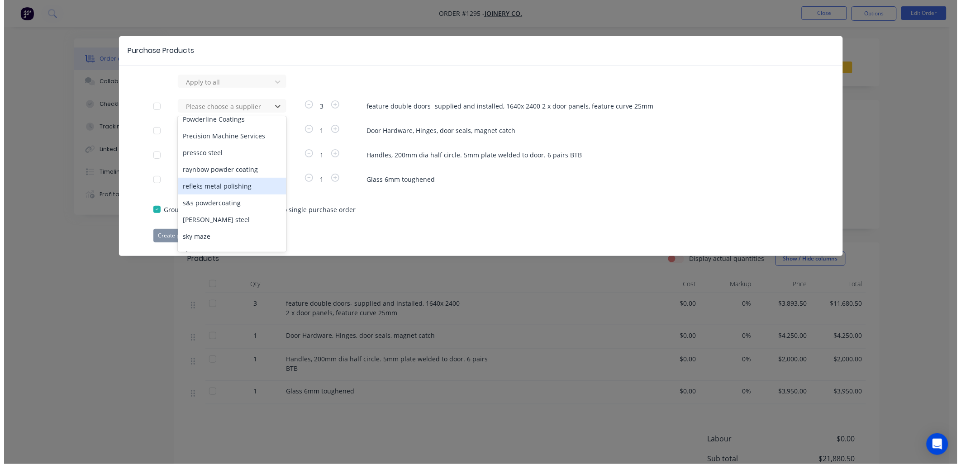
scroll to position [402, 0]
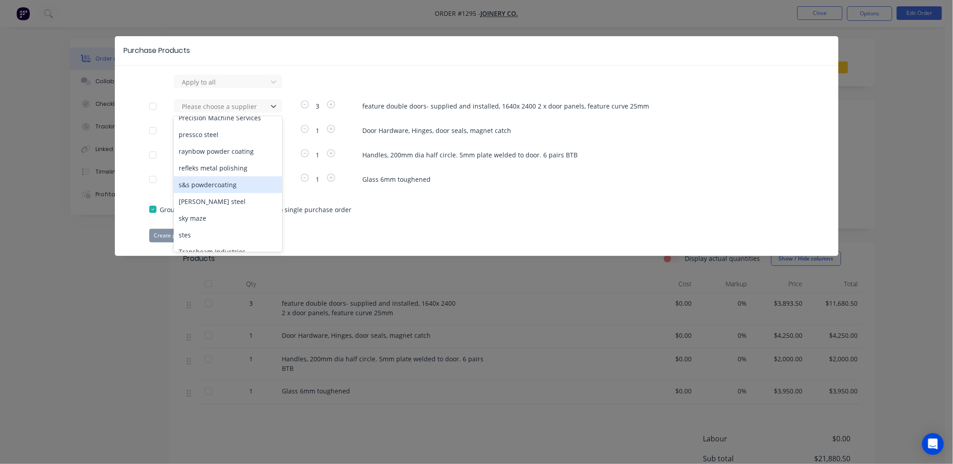
click at [222, 176] on div "s&s powdercoating" at bounding box center [228, 184] width 109 height 17
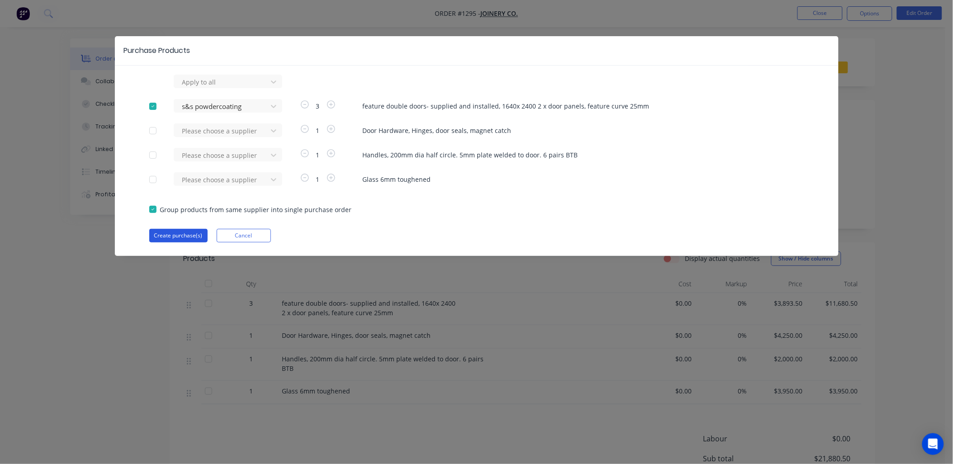
click at [179, 237] on button "Create purchase(s)" at bounding box center [178, 236] width 58 height 14
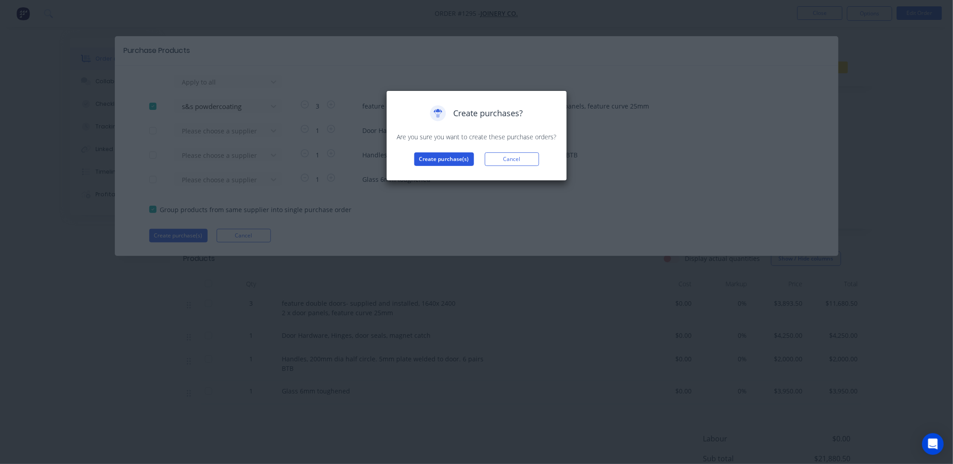
click at [455, 155] on button "Create purchase(s)" at bounding box center [444, 159] width 60 height 14
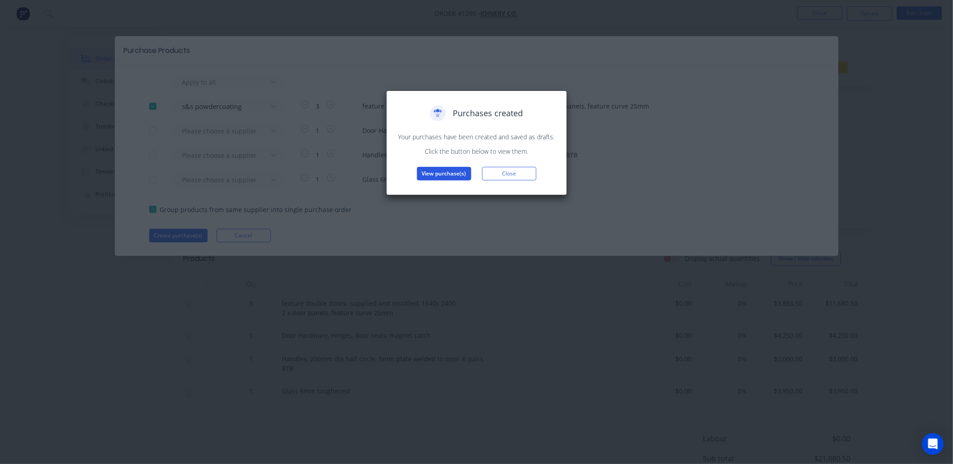
click at [445, 171] on button "View purchase(s)" at bounding box center [444, 174] width 54 height 14
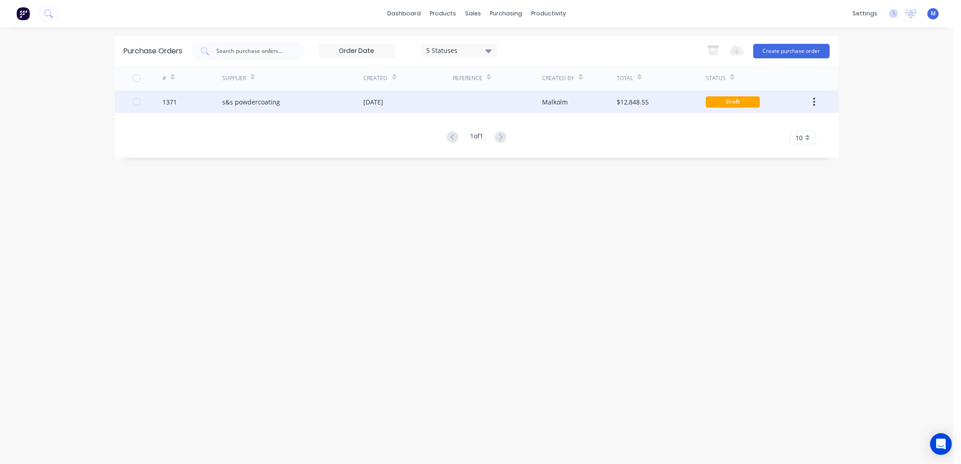
click at [383, 106] on div "[DATE]" at bounding box center [374, 101] width 20 height 9
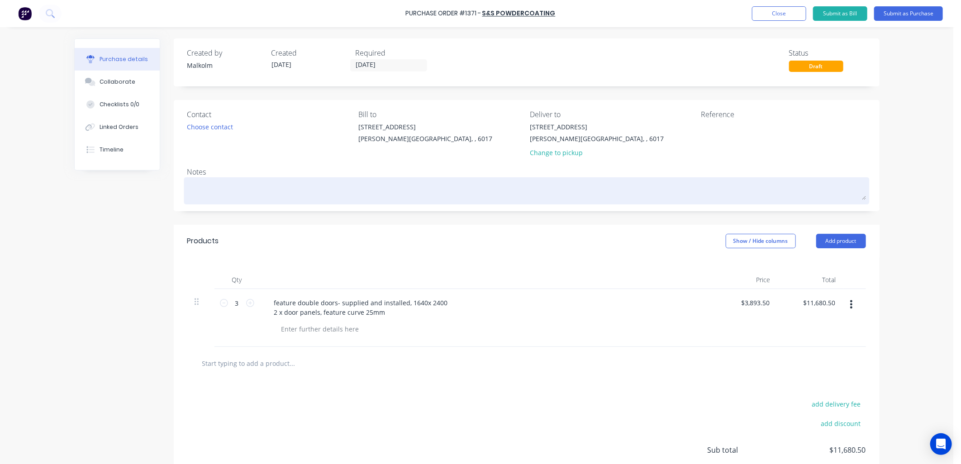
click at [234, 182] on textarea at bounding box center [526, 190] width 678 height 20
type textarea "x"
type textarea "S"
type textarea "x"
type textarea "Sa"
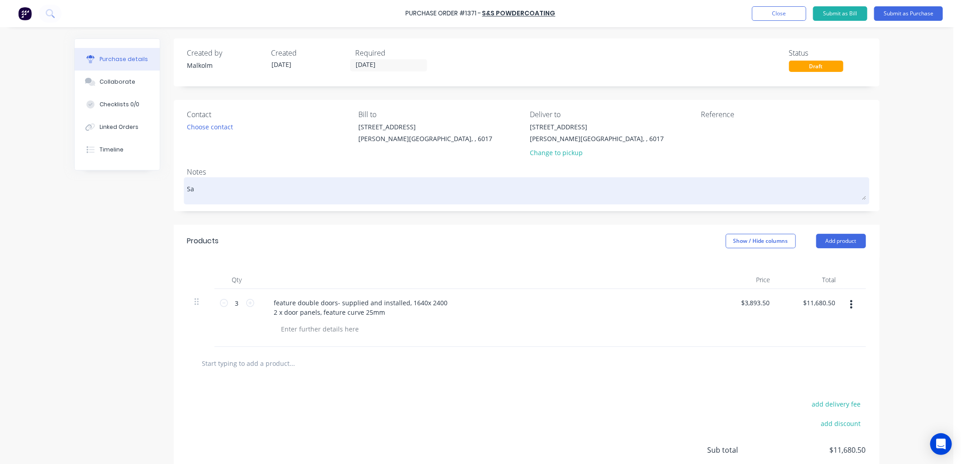
type textarea "x"
type textarea "San"
type textarea "x"
type textarea "Sand"
type textarea "x"
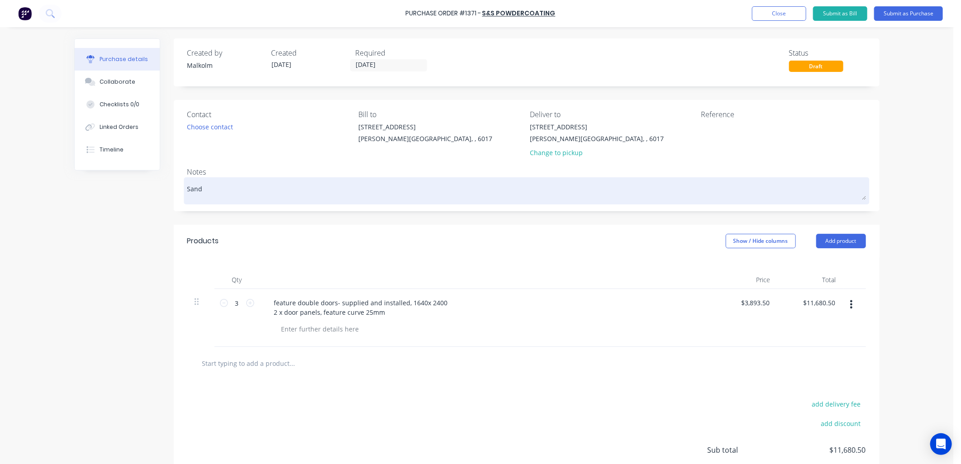
type textarea "Sandb"
type textarea "x"
type textarea "Sandbl"
type textarea "x"
type textarea "Sandbla"
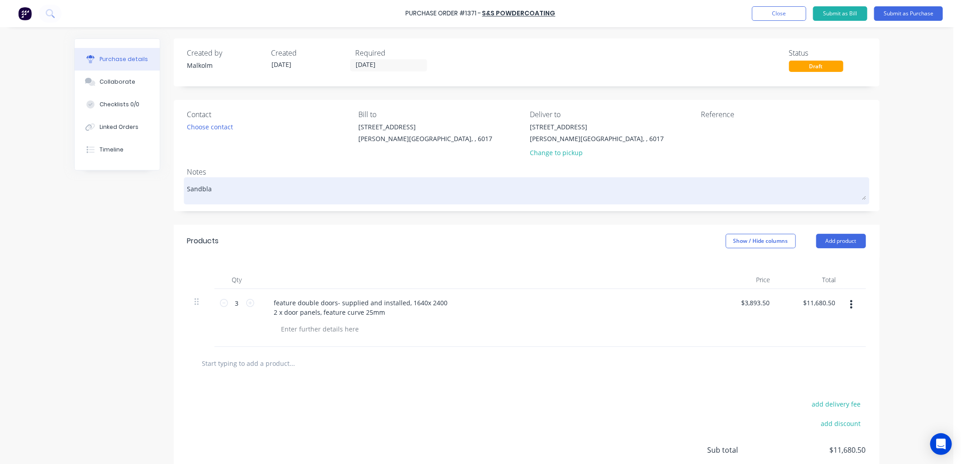
type textarea "x"
type textarea "Sandblas"
type textarea "x"
type textarea "Sandblast"
type textarea "x"
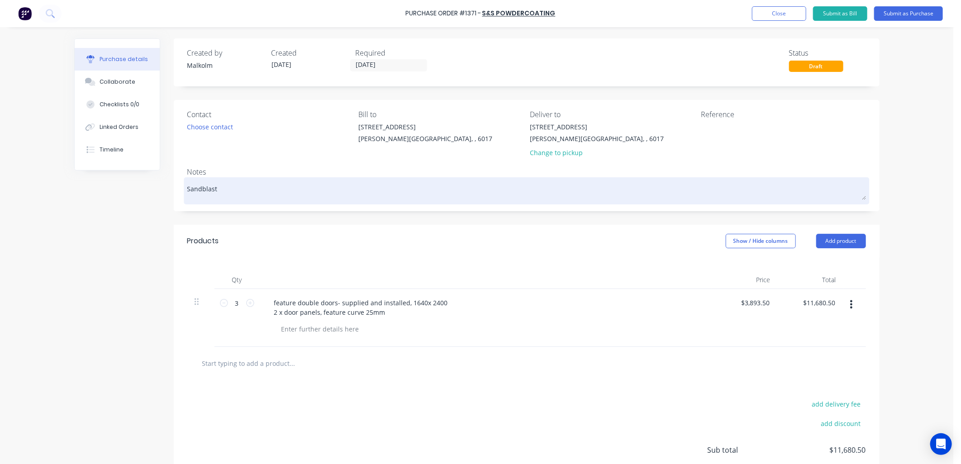
type textarea "Sandblasti"
type textarea "x"
type textarea "Sandblastin"
type textarea "x"
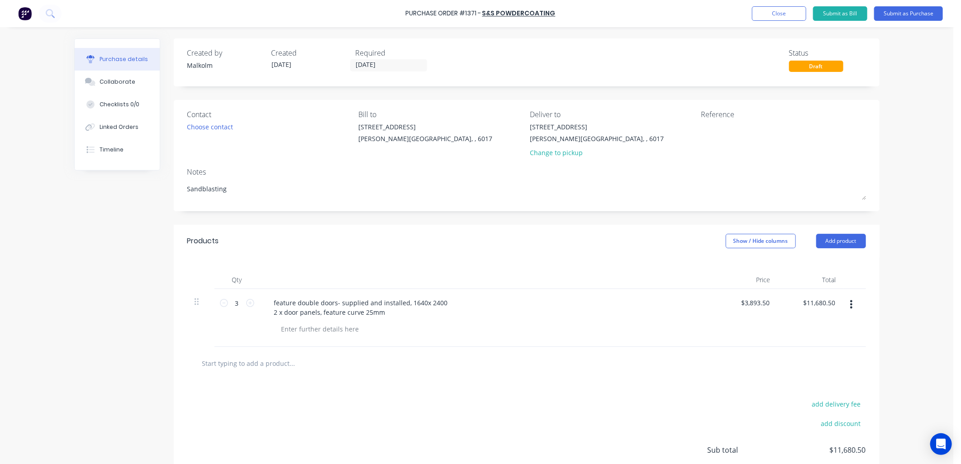
type textarea "Sandblasting"
type textarea "x"
type textarea "Sandblasting"
click at [272, 171] on div "Notes" at bounding box center [526, 171] width 678 height 11
click at [236, 305] on input "3" at bounding box center [237, 303] width 18 height 14
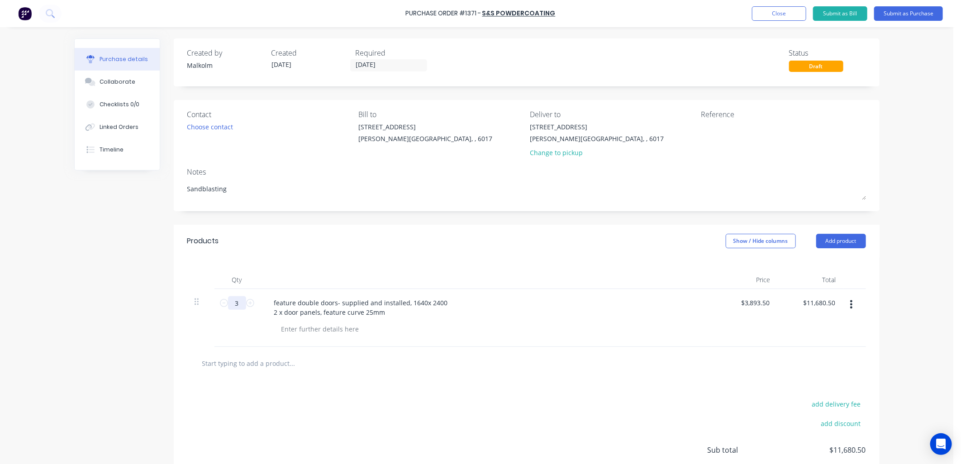
type textarea "x"
type input "7"
type input "$27,254.50"
type textarea "x"
type input "72"
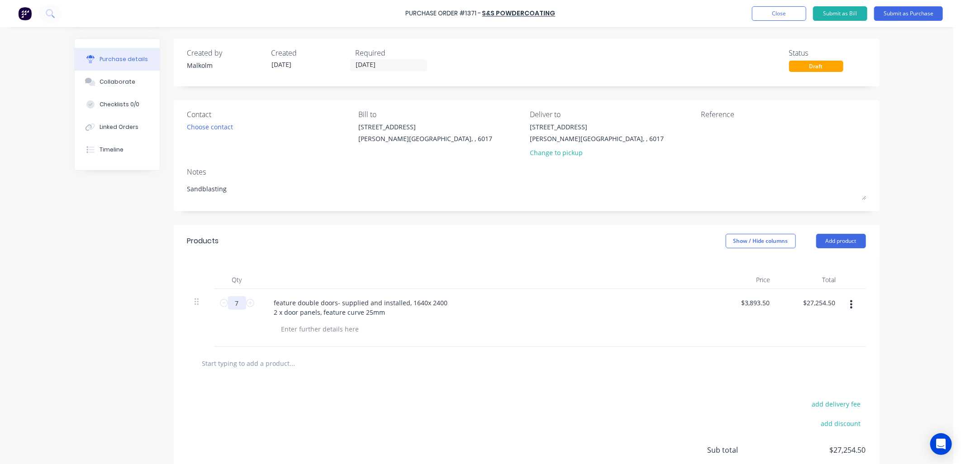
type input "$280,332.00"
type textarea "x"
type input "72"
type textarea "x"
drag, startPoint x: 268, startPoint y: 301, endPoint x: 419, endPoint y: 314, distance: 152.0
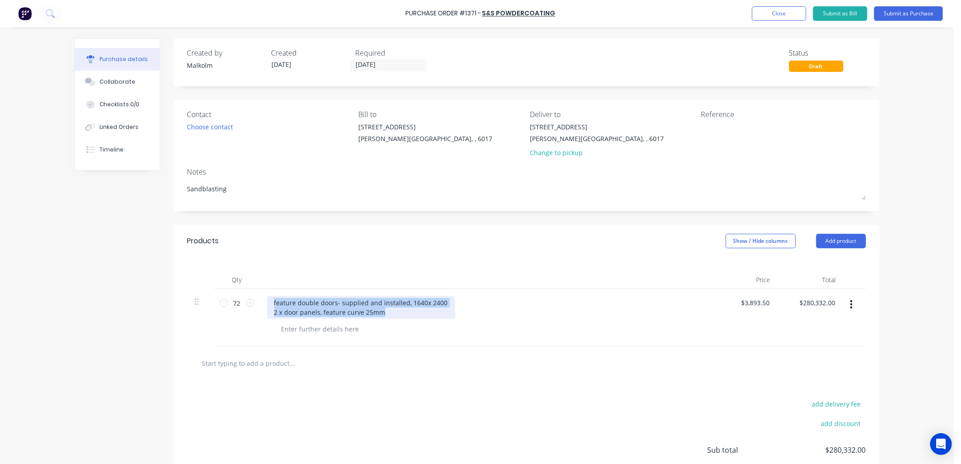
click at [419, 314] on div "feature double doors- supplied and installed, 1640x 2400 2 x door panels, featu…" at bounding box center [361, 307] width 188 height 23
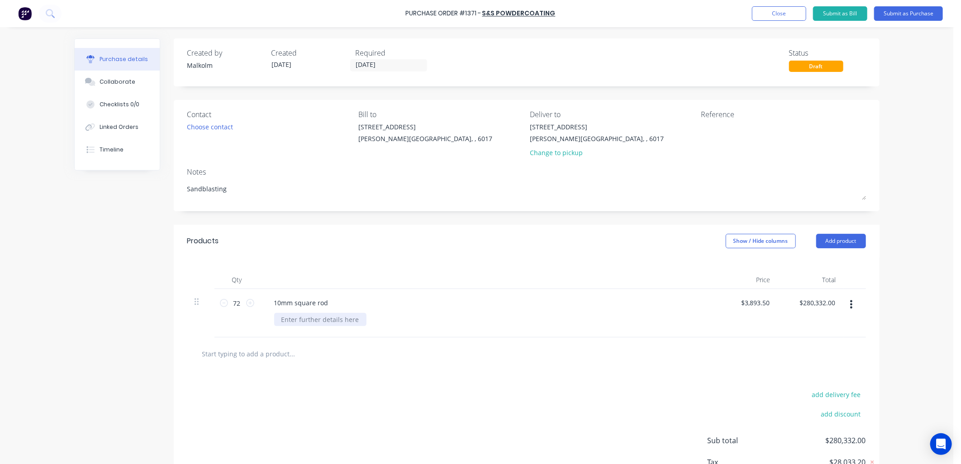
type textarea "x"
click at [316, 322] on div at bounding box center [320, 319] width 92 height 13
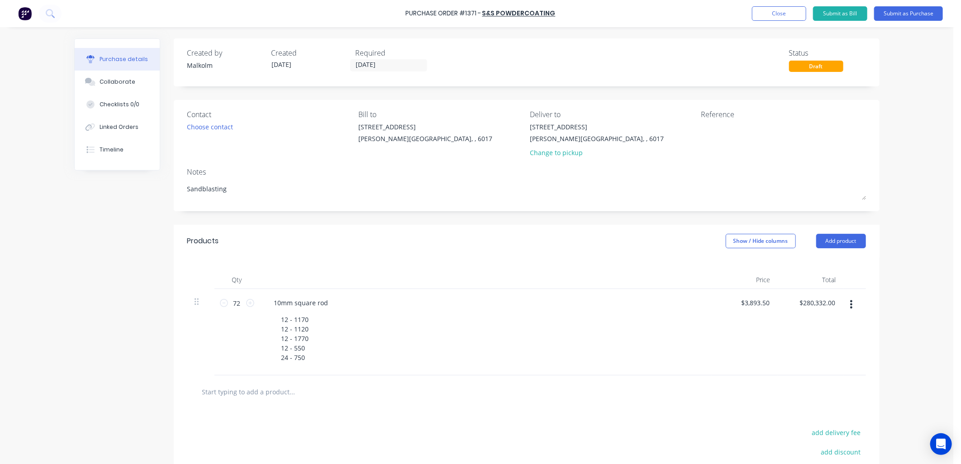
click at [393, 301] on div "10mm square rod" at bounding box center [486, 302] width 438 height 13
click at [823, 246] on button "Add product" at bounding box center [841, 241] width 50 height 14
click at [808, 281] on div "Basic product" at bounding box center [823, 282] width 70 height 13
click at [238, 391] on input "1" at bounding box center [237, 390] width 18 height 14
type textarea "x"
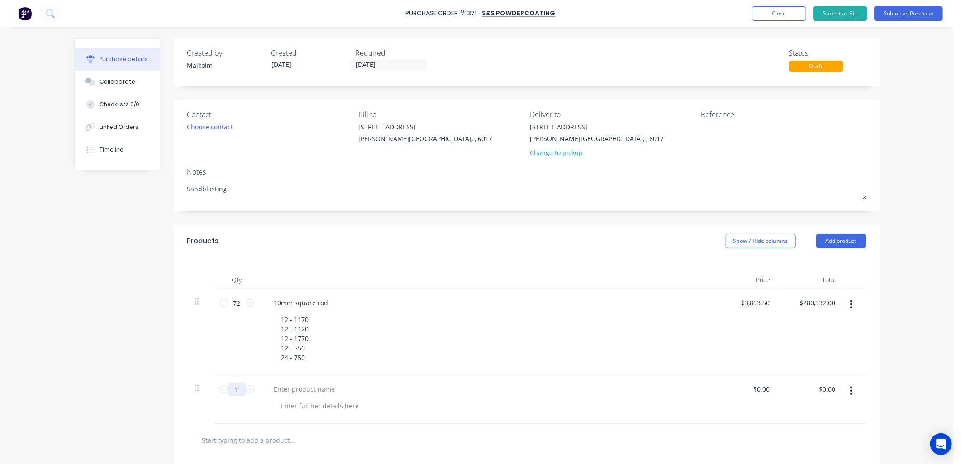
type input "9"
type textarea "x"
type input "9"
type textarea "x"
click at [303, 390] on div at bounding box center [305, 389] width 76 height 13
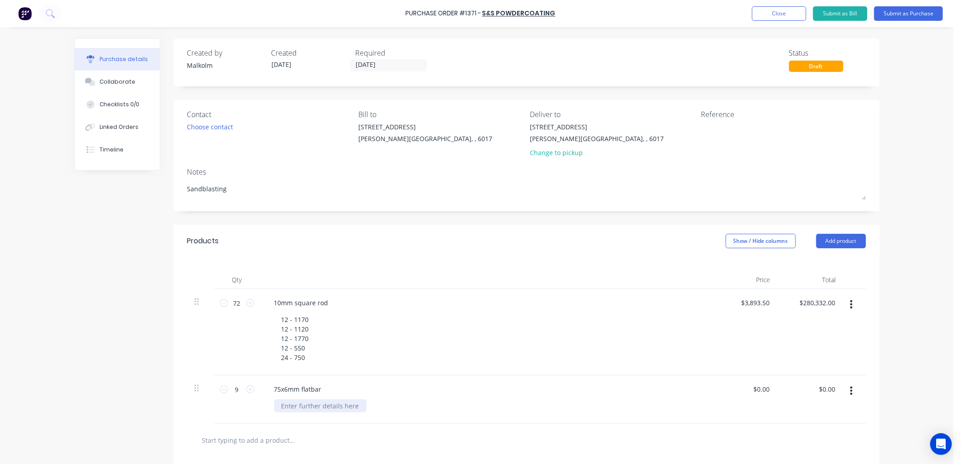
type textarea "x"
click at [306, 408] on div at bounding box center [320, 405] width 92 height 13
click at [365, 388] on div "75x6mm flatbar" at bounding box center [486, 389] width 438 height 13
click at [838, 246] on button "Add product" at bounding box center [841, 241] width 50 height 14
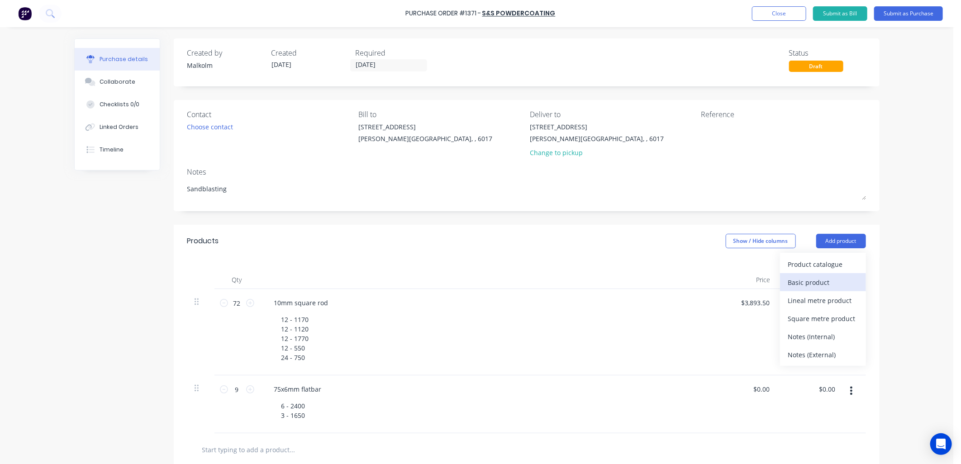
click at [819, 279] on div "Basic product" at bounding box center [823, 282] width 70 height 13
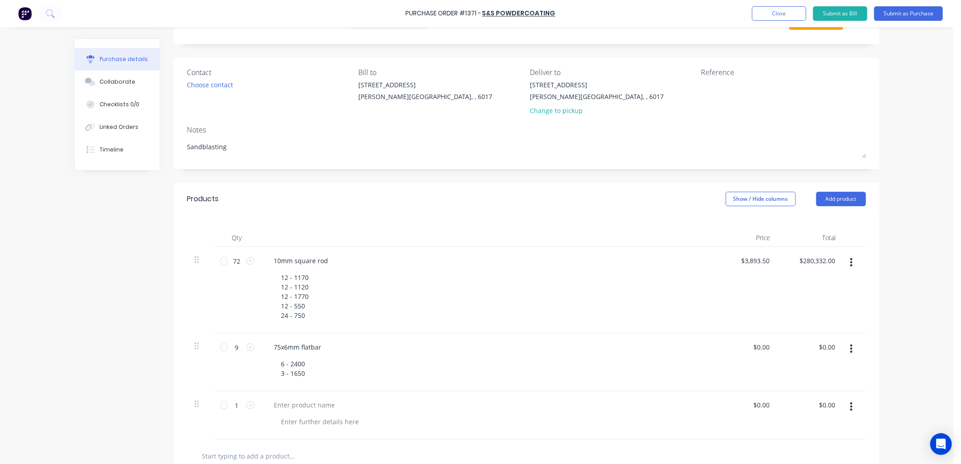
scroll to position [151, 0]
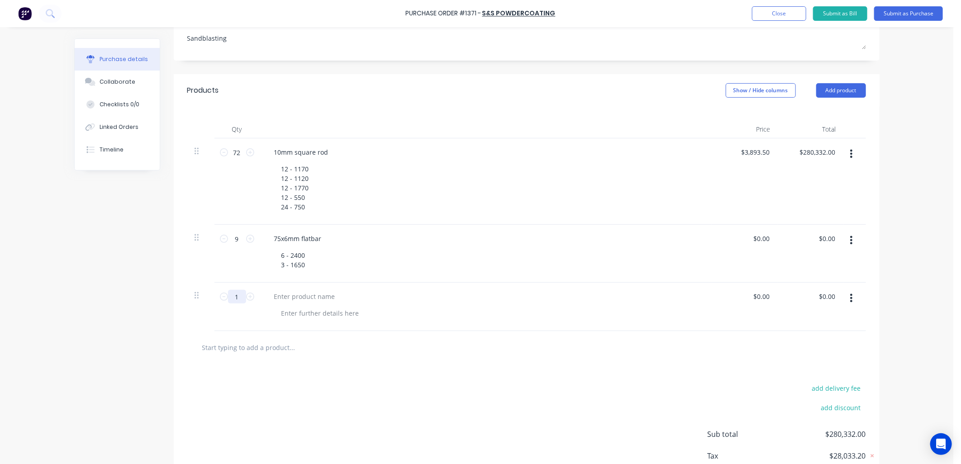
click at [233, 298] on input "1" at bounding box center [237, 297] width 18 height 14
type textarea "x"
type input "3"
type textarea "x"
type input "3"
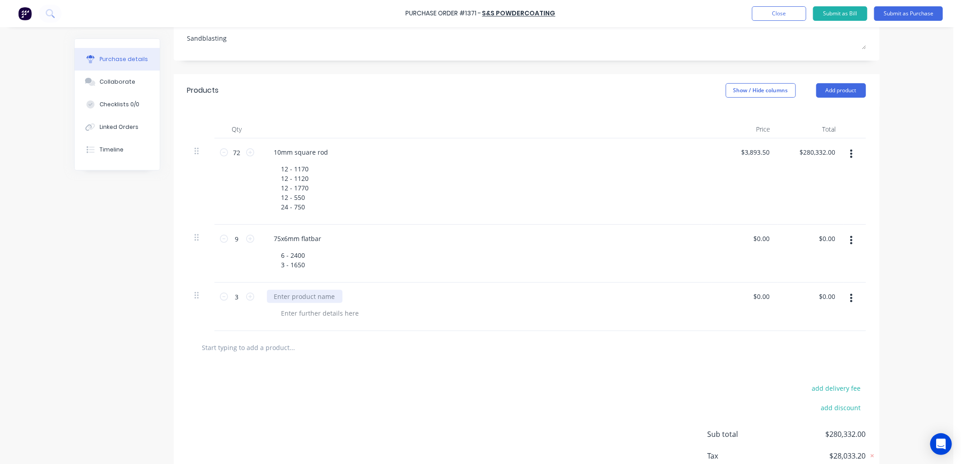
type textarea "x"
click at [298, 298] on div at bounding box center [305, 296] width 76 height 13
type textarea "x"
click at [319, 315] on div at bounding box center [320, 313] width 92 height 13
type textarea "x"
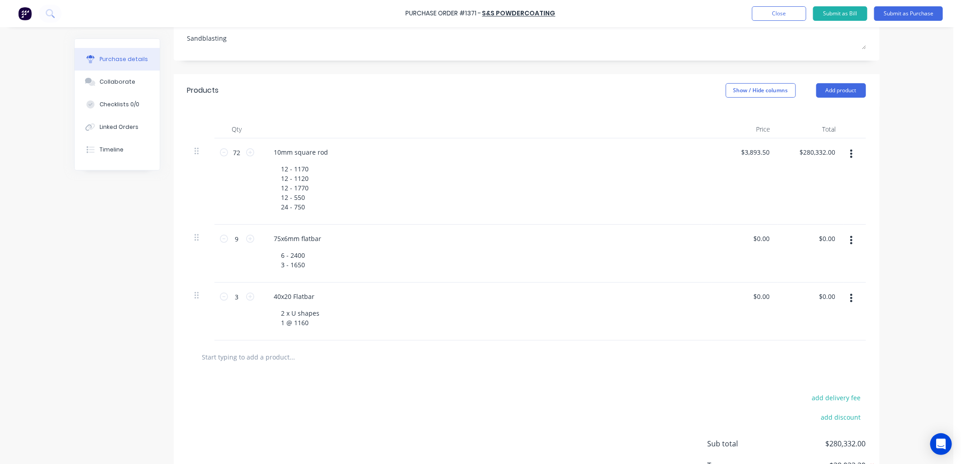
click at [367, 324] on div "2 x U shapes 1 @ 1160" at bounding box center [489, 318] width 431 height 23
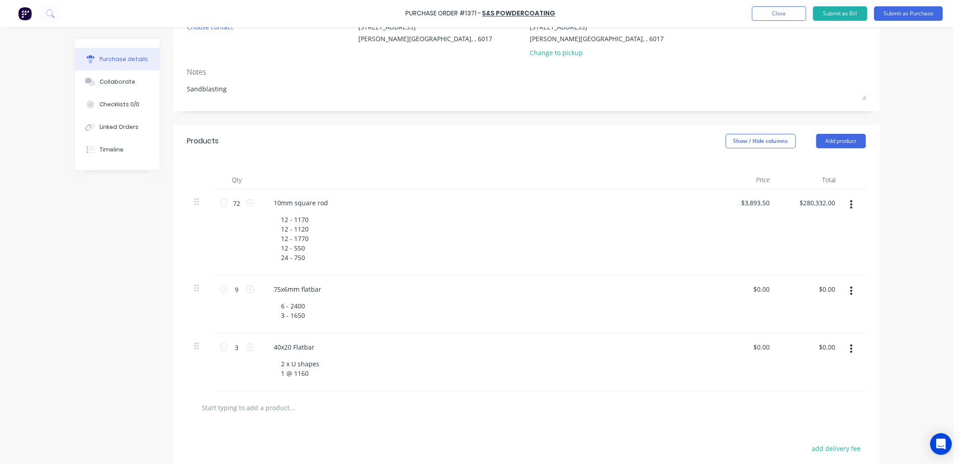
scroll to position [50, 0]
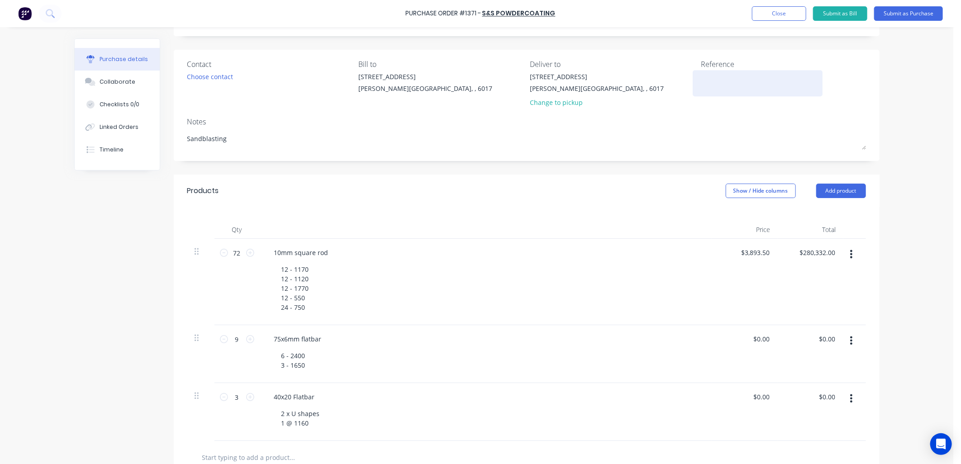
click at [706, 76] on textarea at bounding box center [757, 82] width 113 height 20
type textarea "#"
type textarea "x"
type textarea "#1295 - joinery co #1218 - in"
type textarea "x"
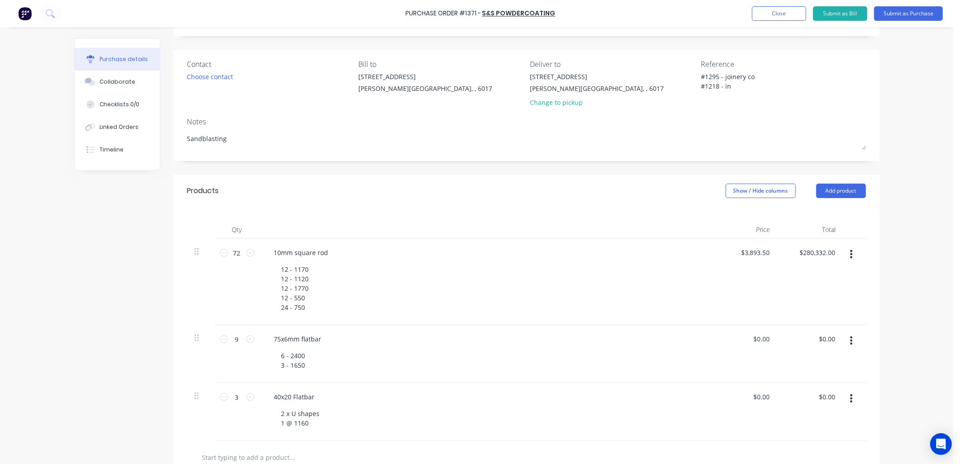
type textarea "#1295 - joinery co #1218 - int"
type textarea "x"
type textarea "#1295 - joinery co #1218 - inte"
type textarea "x"
type textarea "#1295 - joinery co #1218 - inter"
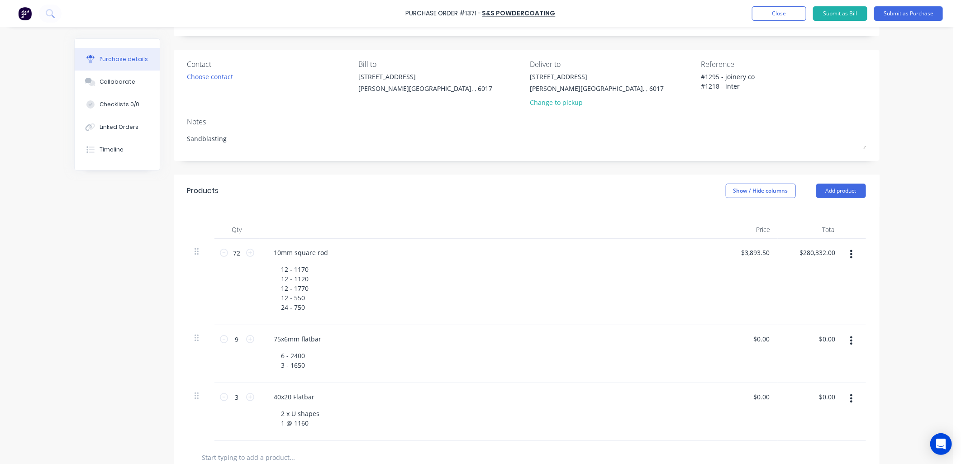
type textarea "x"
type textarea "#1295 - joinery co #1218 - intern"
type textarea "x"
type textarea "#1295 - joinery co #1218 - interna"
type textarea "x"
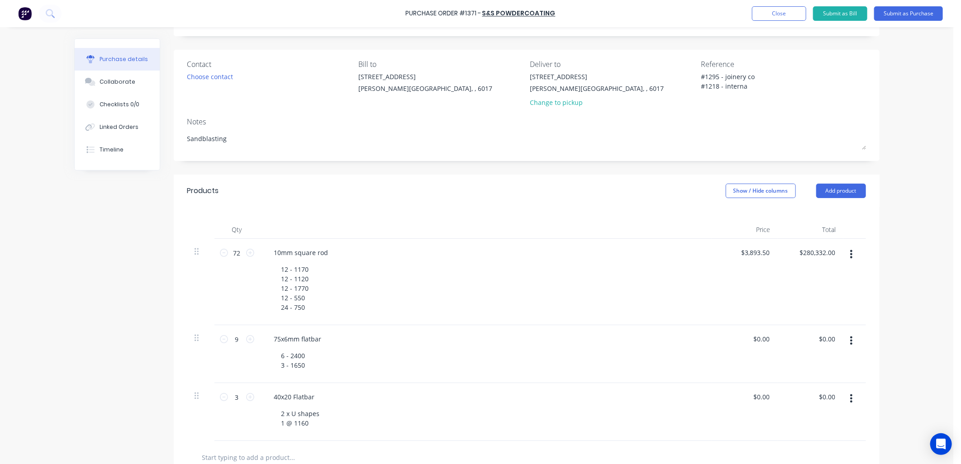
type textarea "#1295 - joinery co #1218 - internat"
type textarea "x"
type textarea "#1295 - joinery co #1218 - internati"
type textarea "x"
type textarea "#1295 - joinery co #1218 - internatio"
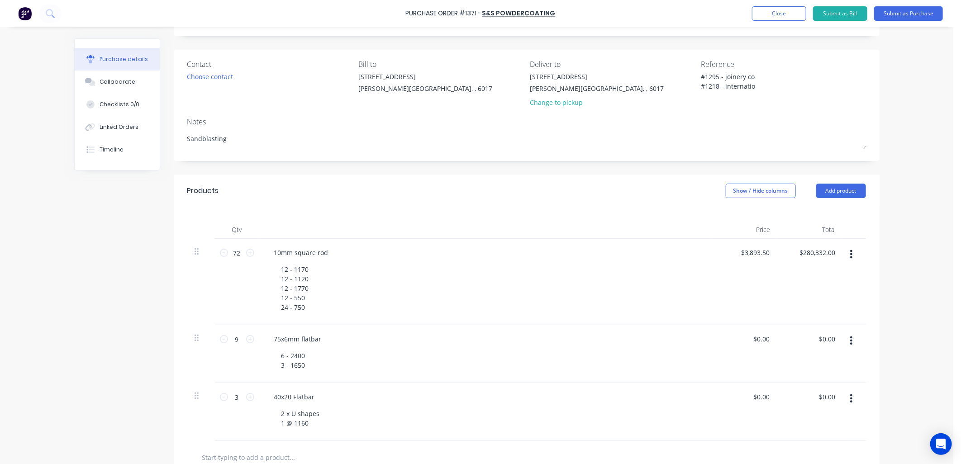
type textarea "x"
type textarea "#1295 - joinery co #1218 - internation"
type textarea "x"
type textarea "#1295 - joinery co #1218 - internationa"
type textarea "x"
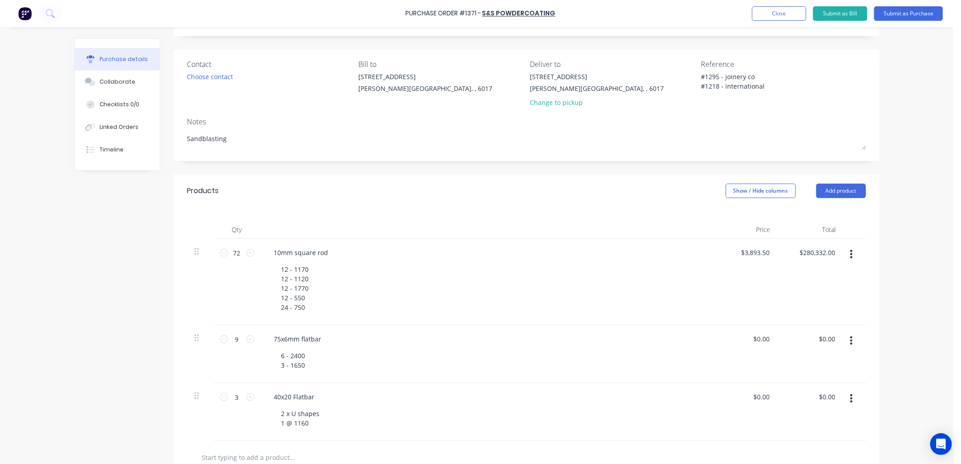
type textarea "#1295 - joinery co #1218 - international"
type textarea "x"
type textarea "#1295 - joinery co #1218 - international"
click at [713, 121] on div "Notes" at bounding box center [526, 121] width 678 height 11
click at [904, 11] on button "Submit as Purchase" at bounding box center [908, 13] width 69 height 14
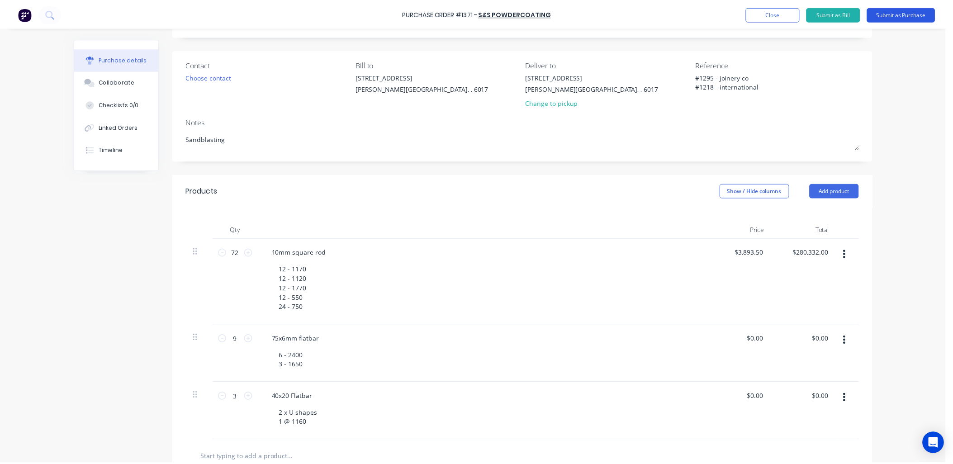
scroll to position [0, 0]
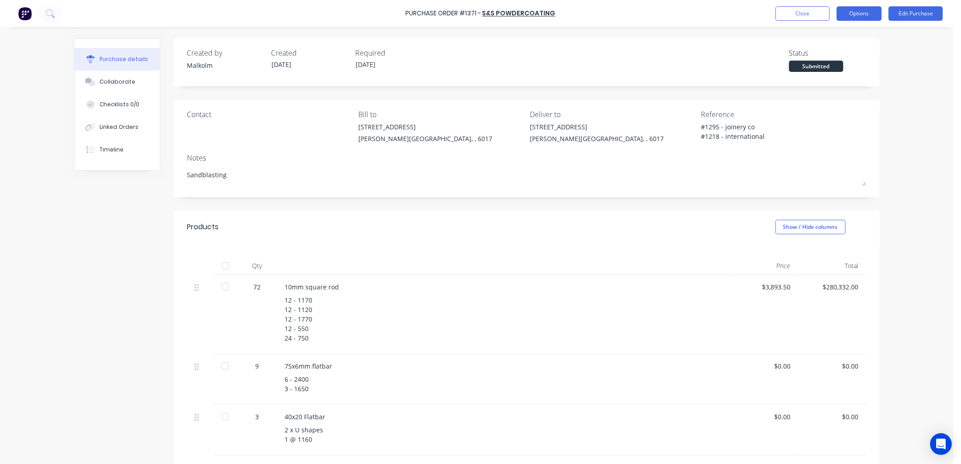
click at [855, 15] on button "Options" at bounding box center [858, 13] width 45 height 14
click at [838, 35] on div "Print / Email" at bounding box center [839, 36] width 70 height 13
click at [831, 68] on div "Without pricing" at bounding box center [839, 72] width 70 height 13
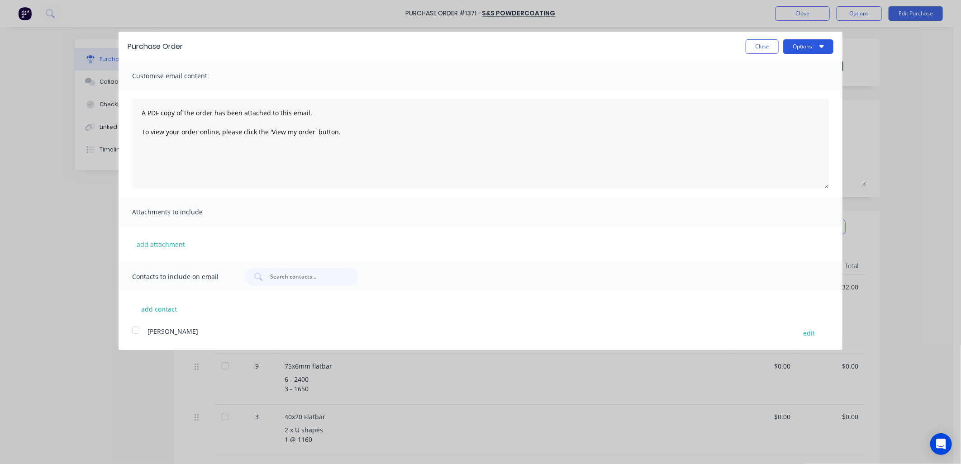
click at [811, 40] on button "Options" at bounding box center [808, 46] width 50 height 14
click at [770, 68] on div "Print" at bounding box center [790, 69] width 70 height 13
click at [753, 43] on button "Close" at bounding box center [761, 46] width 33 height 14
type textarea "x"
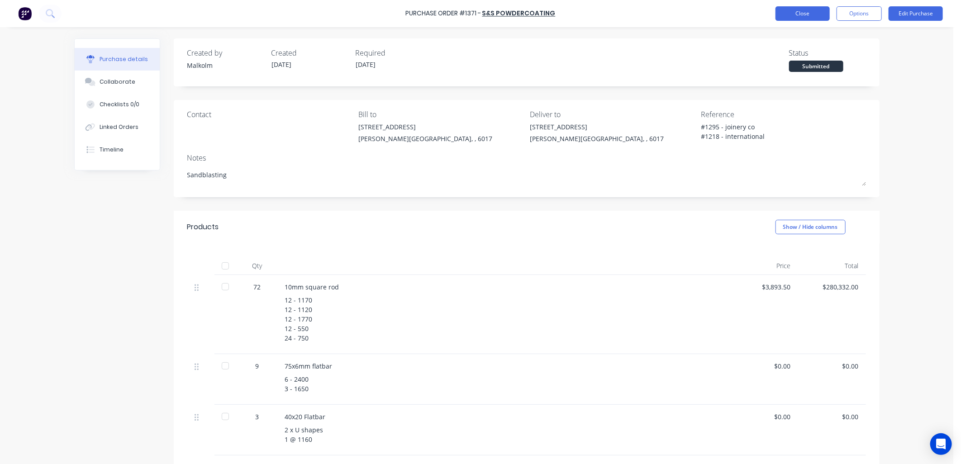
click at [795, 16] on button "Close" at bounding box center [802, 13] width 54 height 14
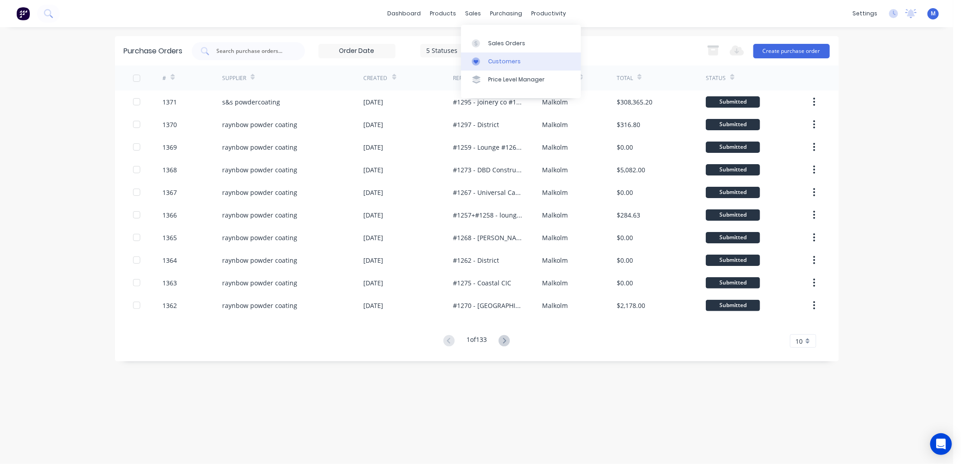
click at [488, 59] on div "Customers" at bounding box center [504, 61] width 33 height 8
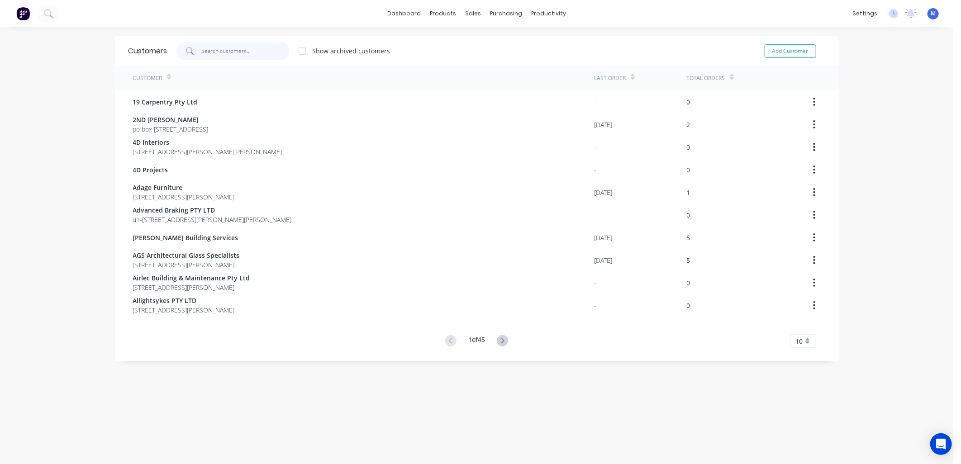
click at [213, 50] on input "text" at bounding box center [245, 51] width 88 height 18
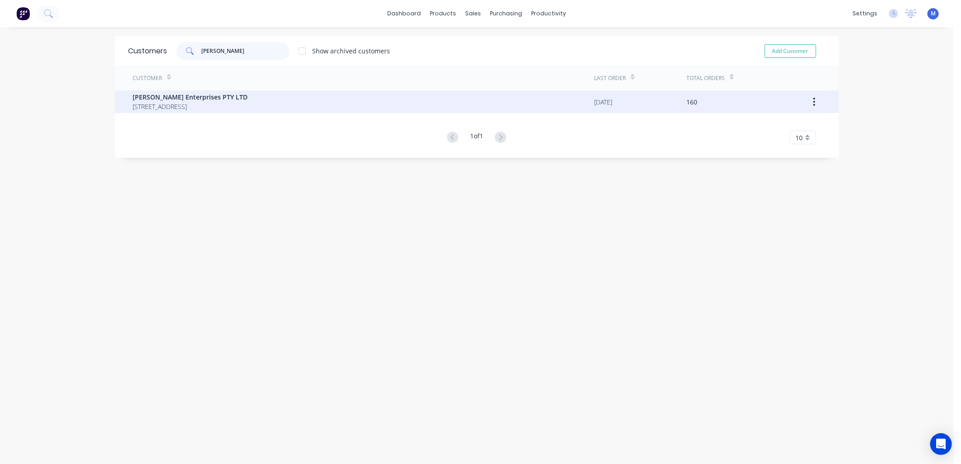
type input "[PERSON_NAME]"
click at [195, 101] on span "[PERSON_NAME] Enterprises PTY LTD" at bounding box center [190, 96] width 115 height 9
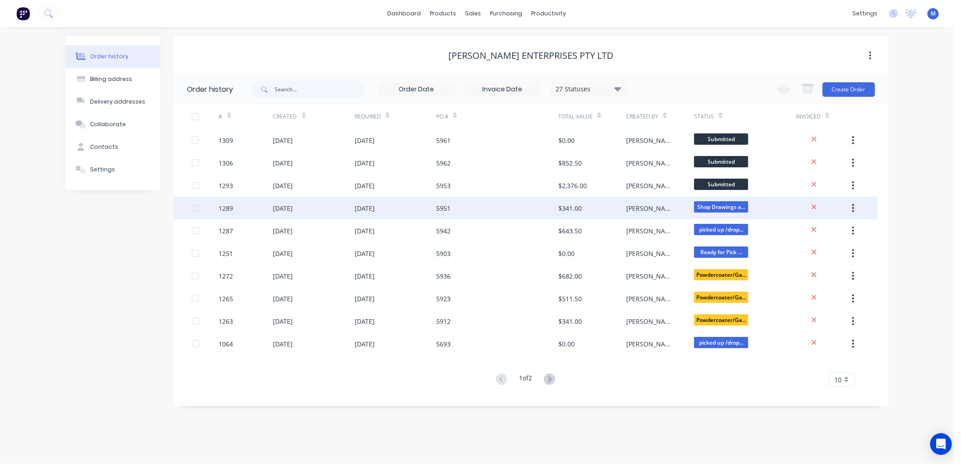
click at [374, 208] on div "[DATE]" at bounding box center [365, 207] width 20 height 9
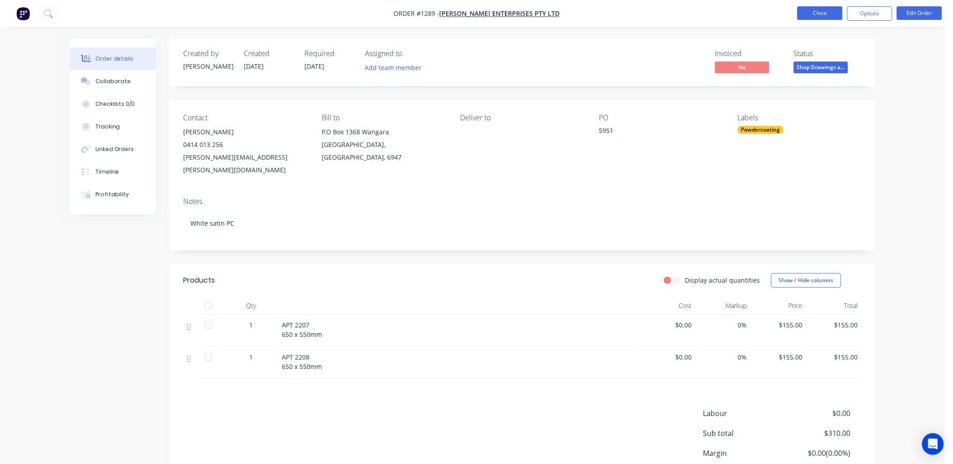
click at [809, 11] on button "Close" at bounding box center [819, 13] width 45 height 14
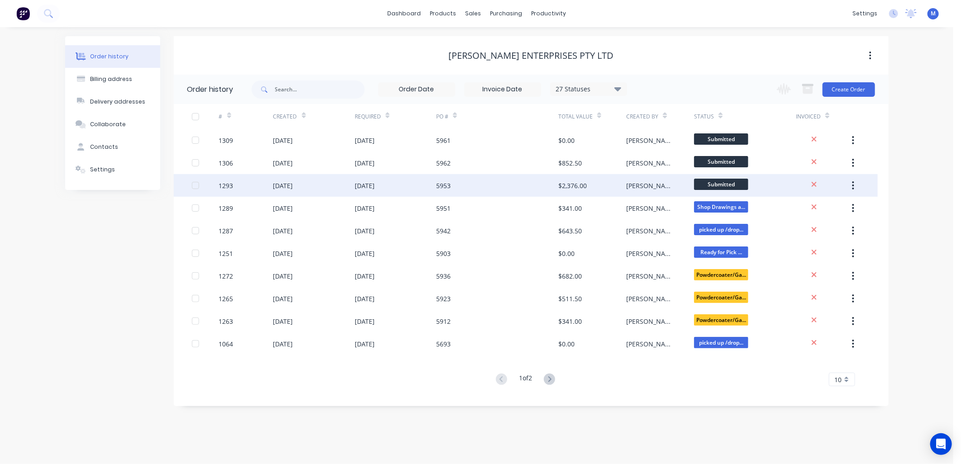
click at [448, 182] on div "5953" at bounding box center [443, 185] width 14 height 9
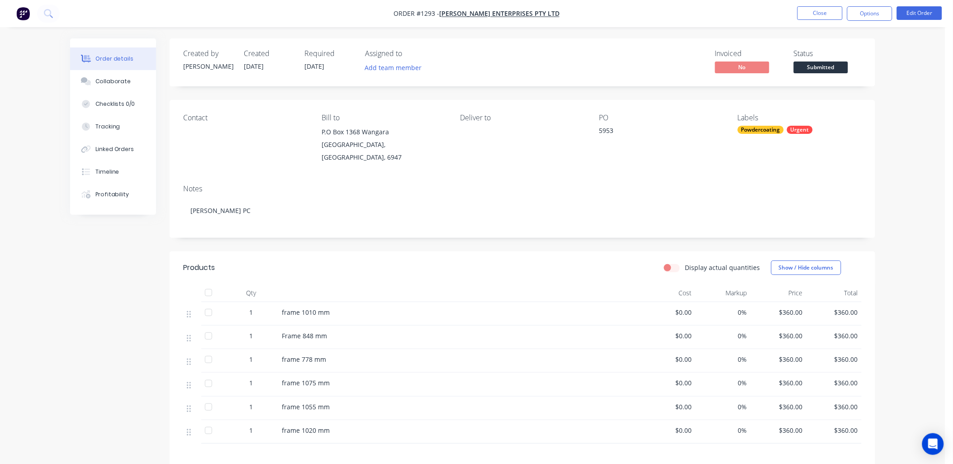
scroll to position [50, 0]
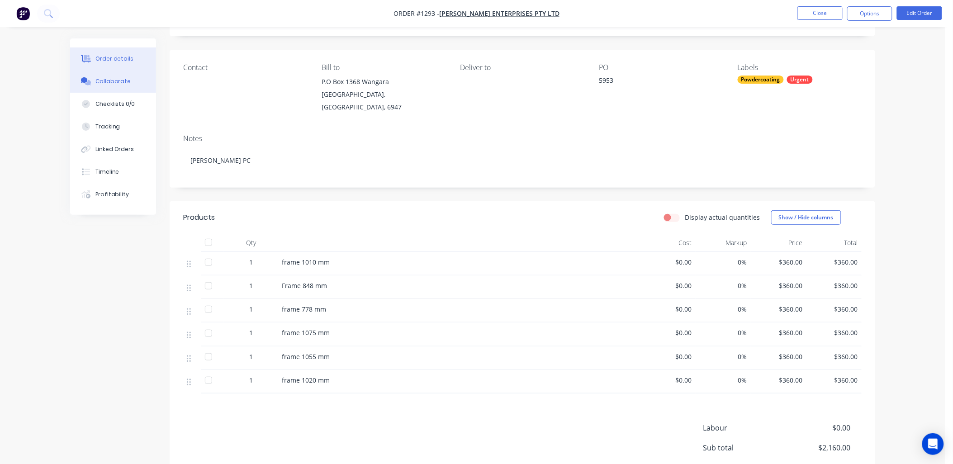
click at [120, 80] on div "Collaborate" at bounding box center [113, 81] width 36 height 8
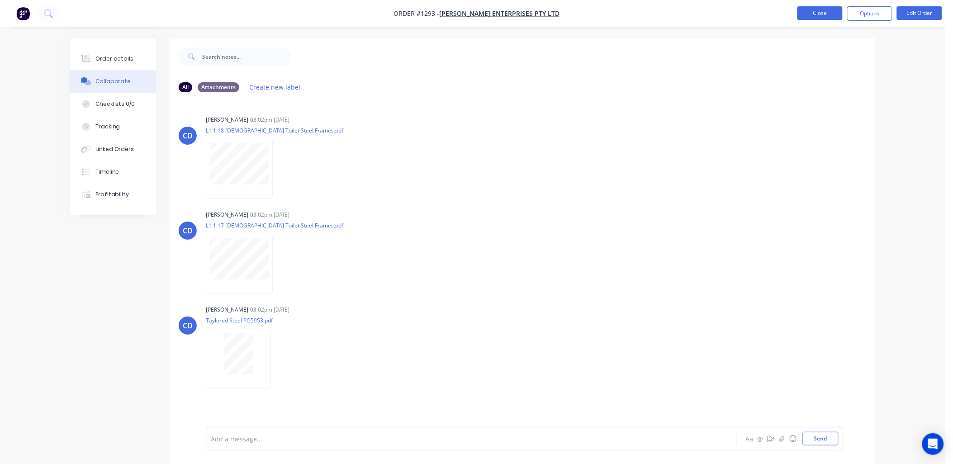
click at [816, 10] on button "Close" at bounding box center [819, 13] width 45 height 14
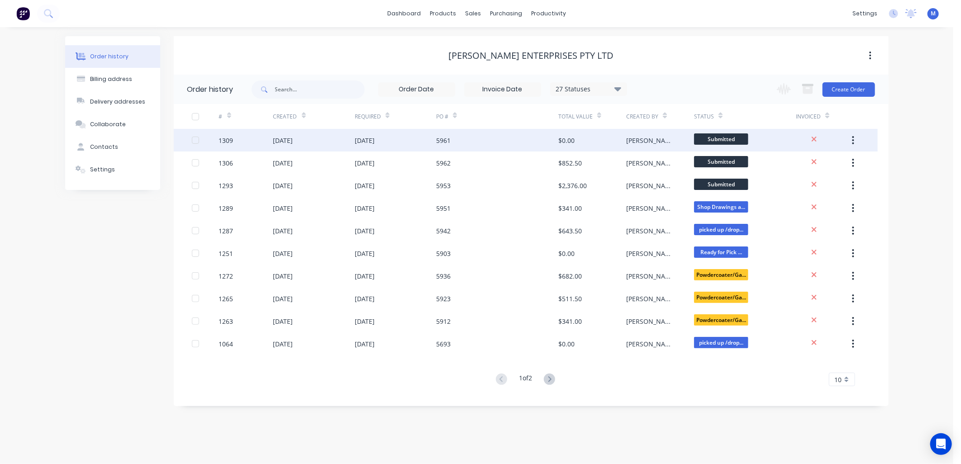
click at [451, 142] on div "5961" at bounding box center [497, 140] width 122 height 23
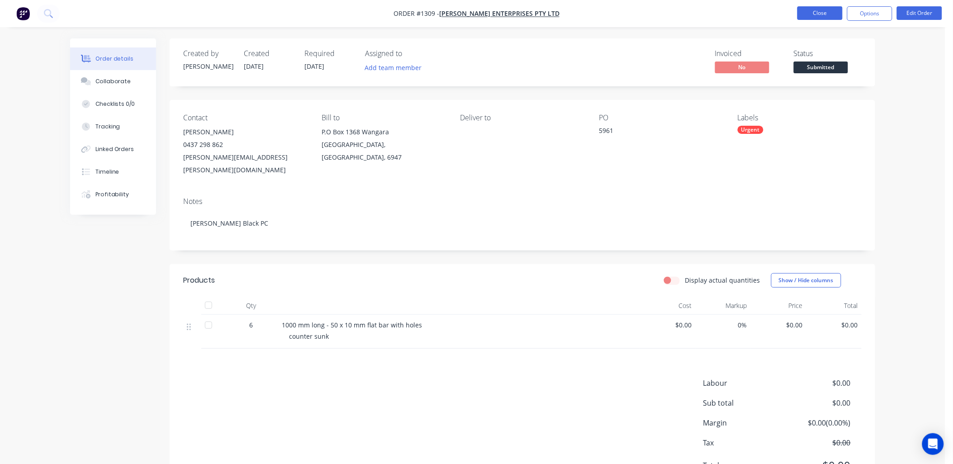
click at [814, 8] on button "Close" at bounding box center [819, 13] width 45 height 14
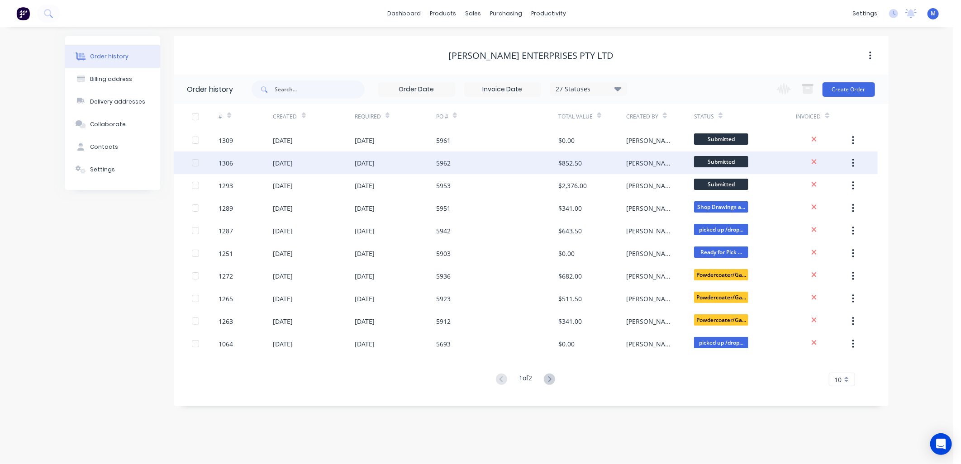
click at [441, 161] on div "5962" at bounding box center [443, 162] width 14 height 9
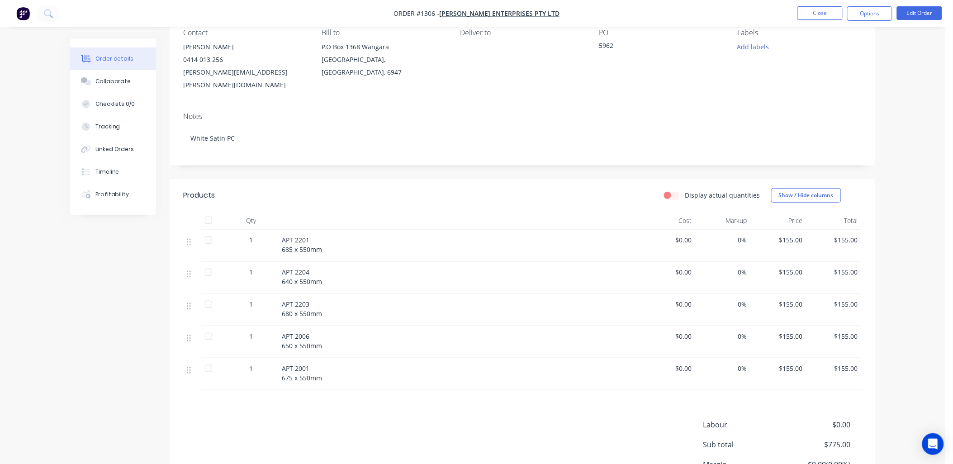
scroll to position [100, 0]
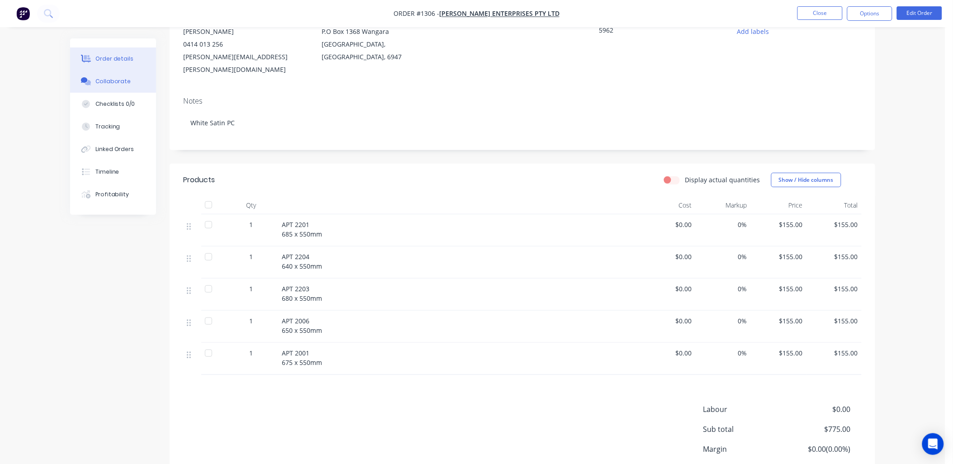
click at [110, 79] on div "Collaborate" at bounding box center [113, 81] width 36 height 8
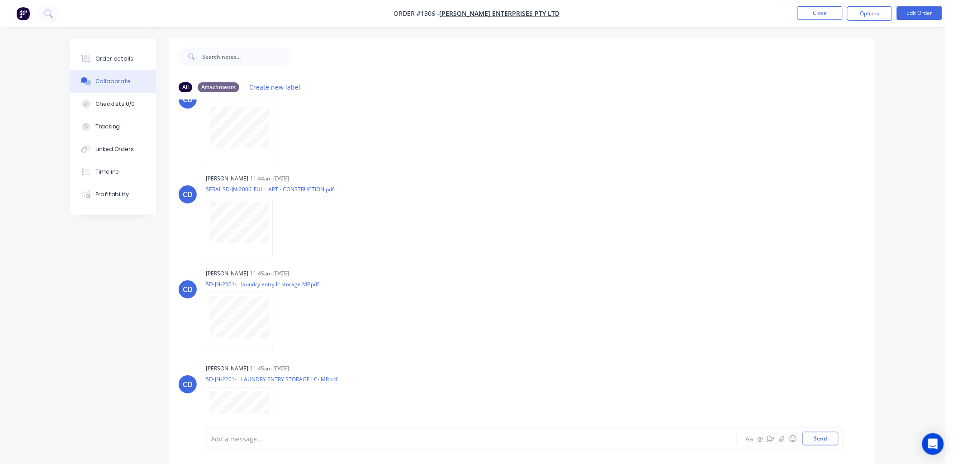
scroll to position [250, 0]
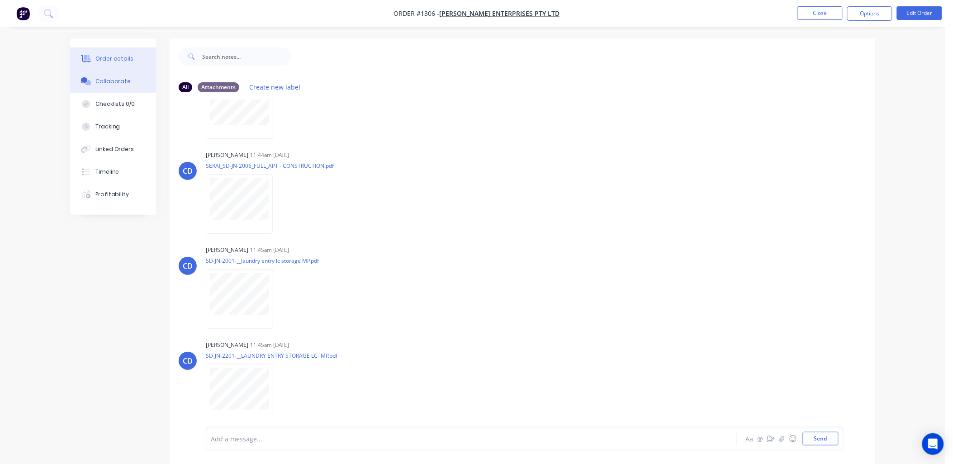
click at [105, 51] on button "Order details" at bounding box center [113, 58] width 86 height 23
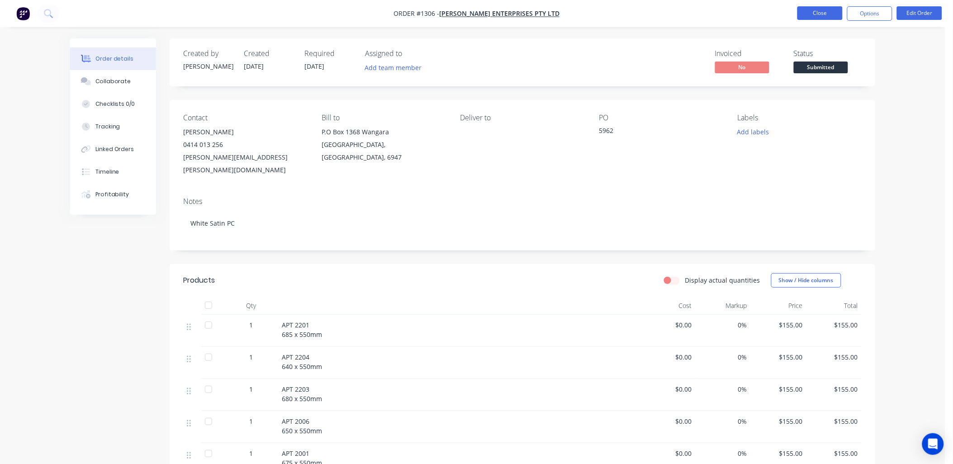
click at [815, 14] on button "Close" at bounding box center [819, 13] width 45 height 14
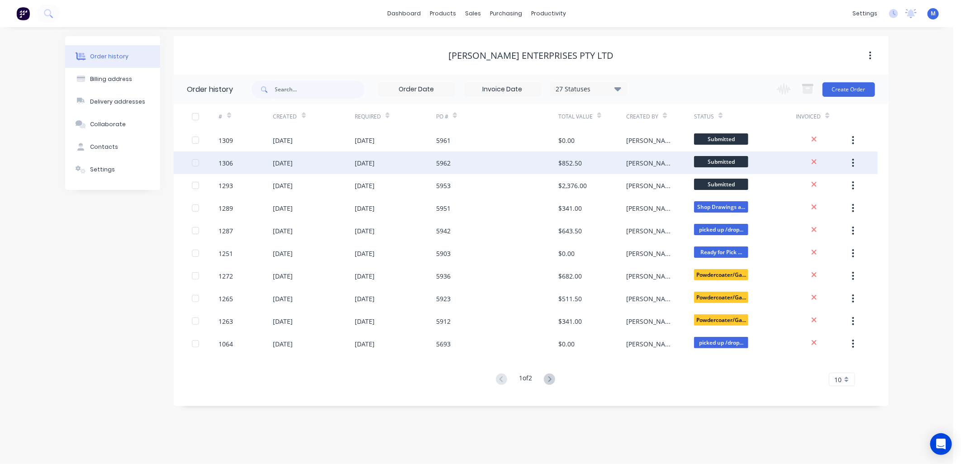
click at [446, 161] on div "5962" at bounding box center [443, 162] width 14 height 9
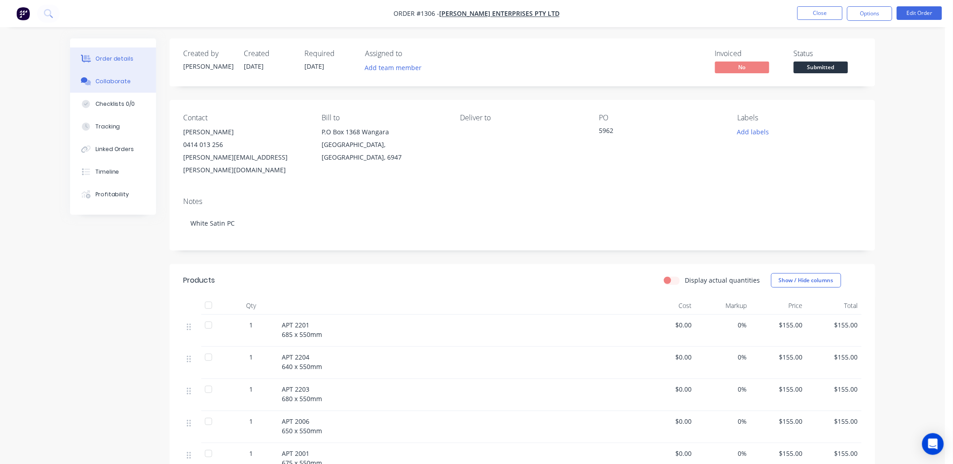
click at [119, 79] on div "Collaborate" at bounding box center [113, 81] width 36 height 8
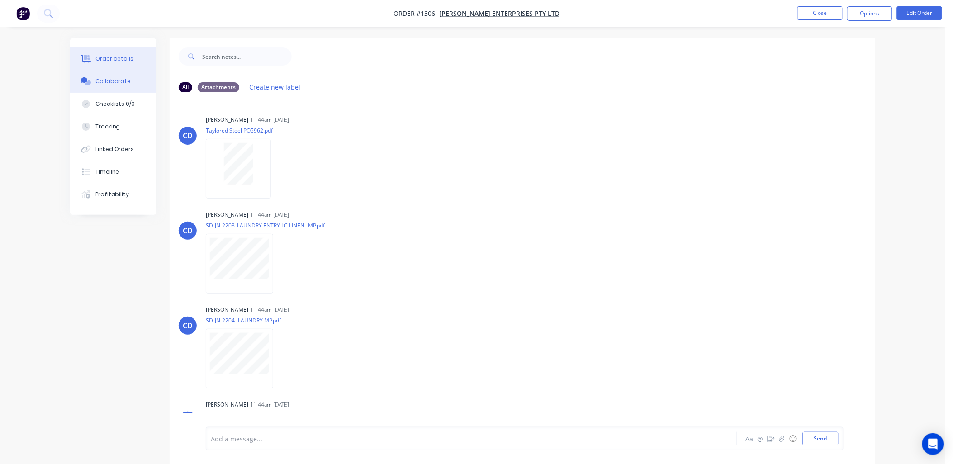
click at [125, 61] on div "Order details" at bounding box center [114, 59] width 38 height 8
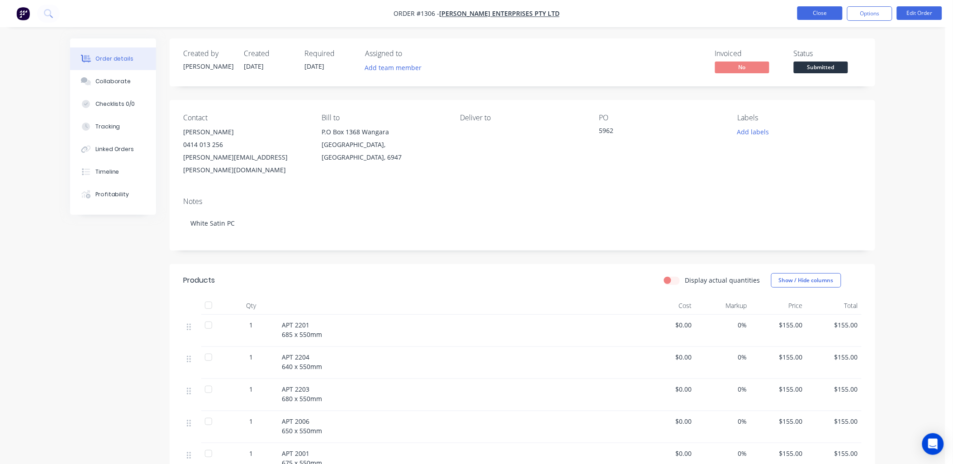
click at [824, 15] on button "Close" at bounding box center [819, 13] width 45 height 14
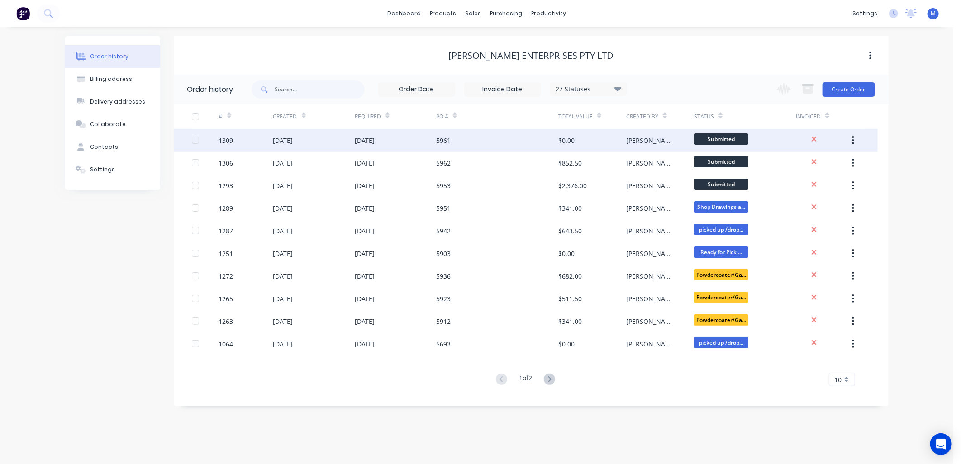
click at [431, 142] on div "[DATE]" at bounding box center [395, 140] width 81 height 23
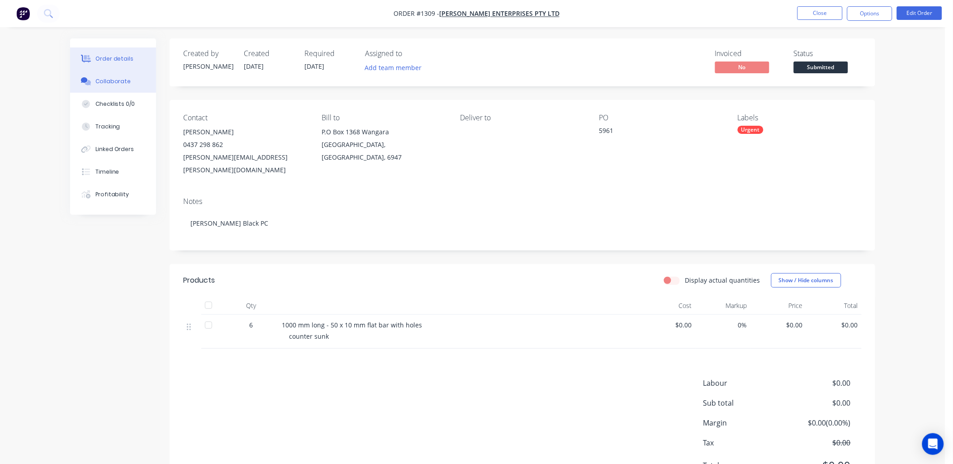
click at [120, 80] on div "Collaborate" at bounding box center [113, 81] width 36 height 8
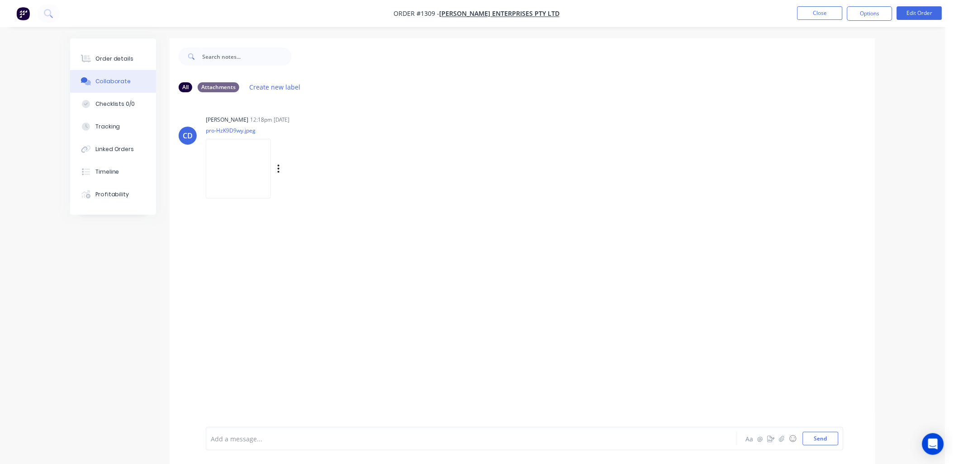
click at [233, 165] on img at bounding box center [238, 168] width 65 height 59
click at [123, 57] on div "Order details" at bounding box center [114, 59] width 38 height 8
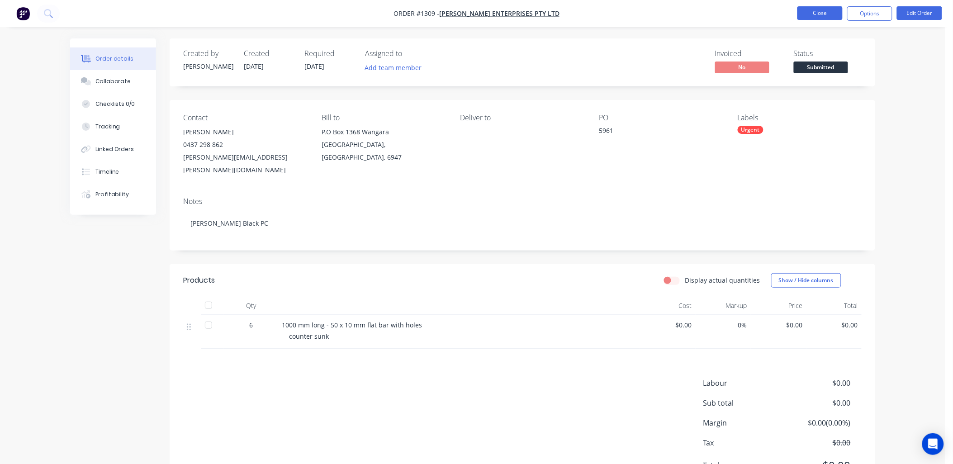
click at [816, 9] on button "Close" at bounding box center [819, 13] width 45 height 14
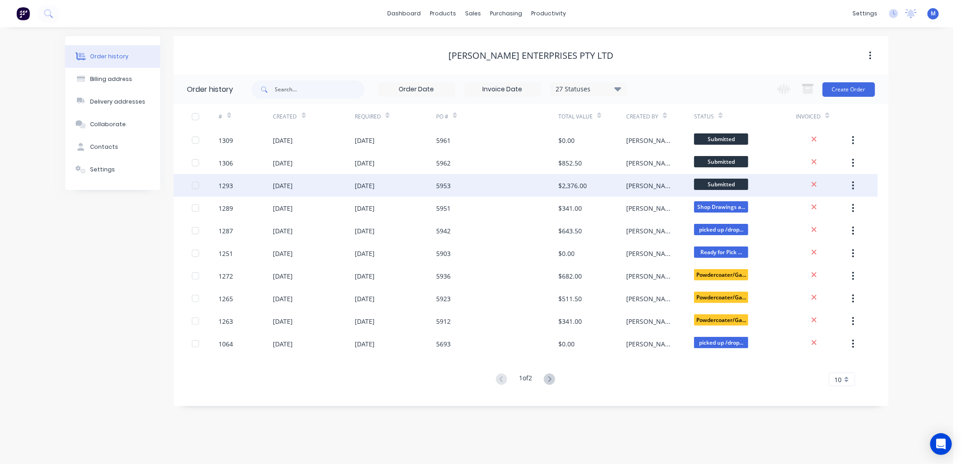
click at [444, 185] on div "5953" at bounding box center [443, 185] width 14 height 9
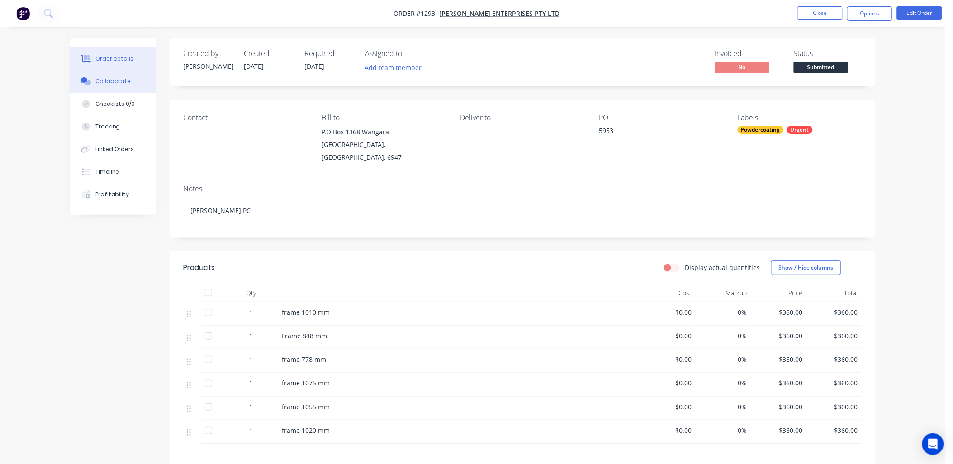
click at [116, 83] on div "Collaborate" at bounding box center [113, 81] width 36 height 8
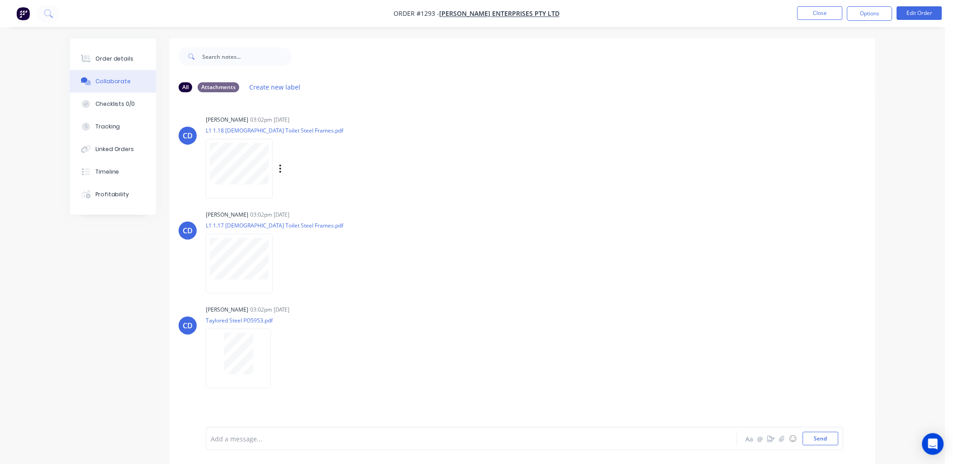
scroll to position [14, 0]
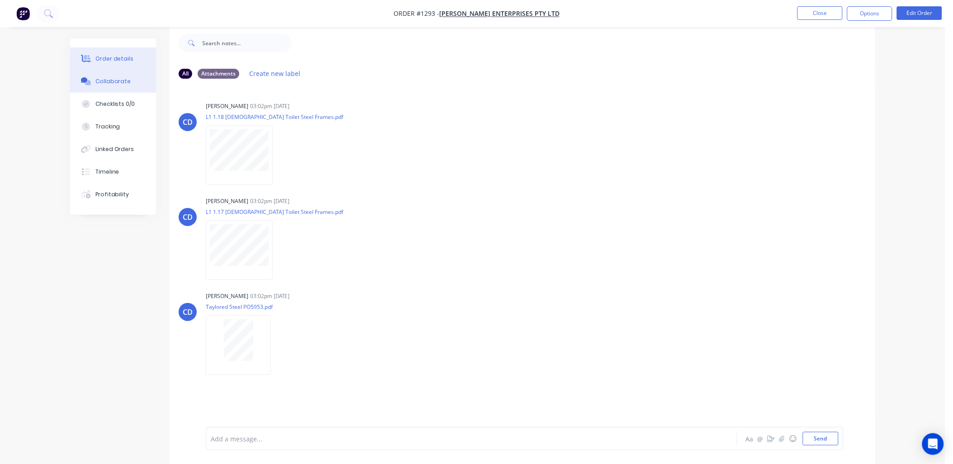
click at [93, 57] on button "Order details" at bounding box center [113, 58] width 86 height 23
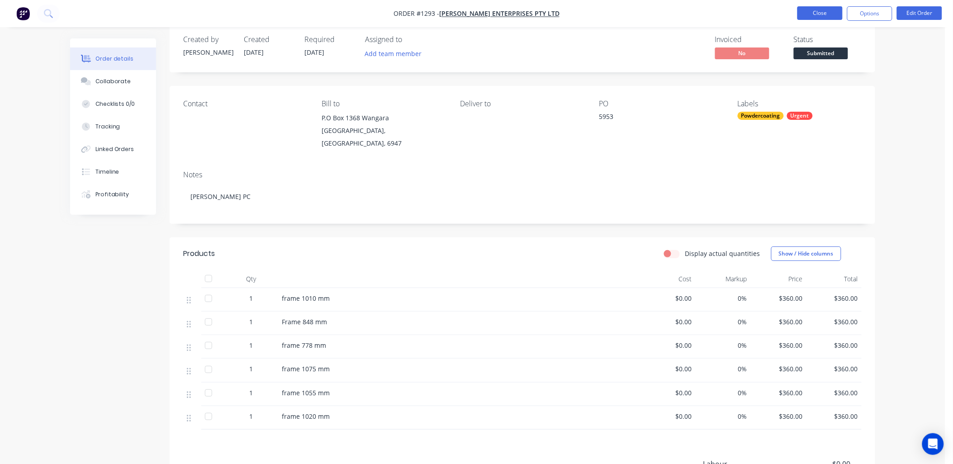
click at [820, 12] on button "Close" at bounding box center [819, 13] width 45 height 14
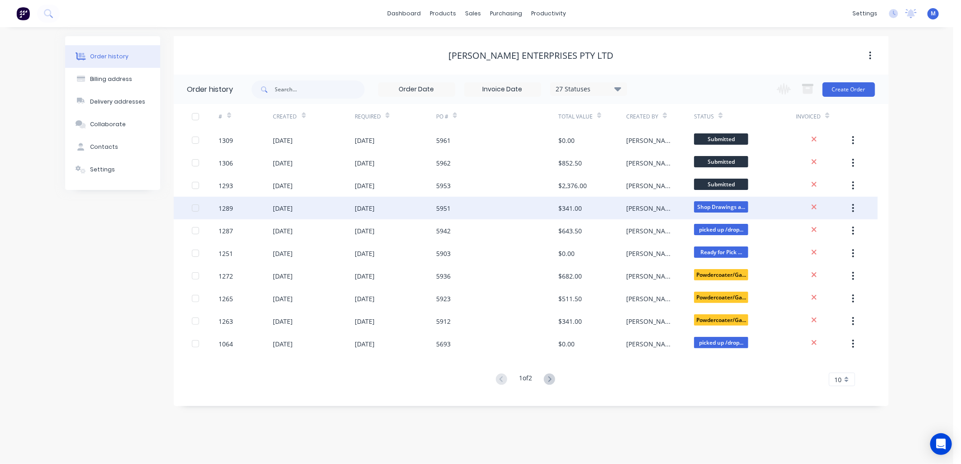
click at [447, 210] on div "5951" at bounding box center [443, 207] width 14 height 9
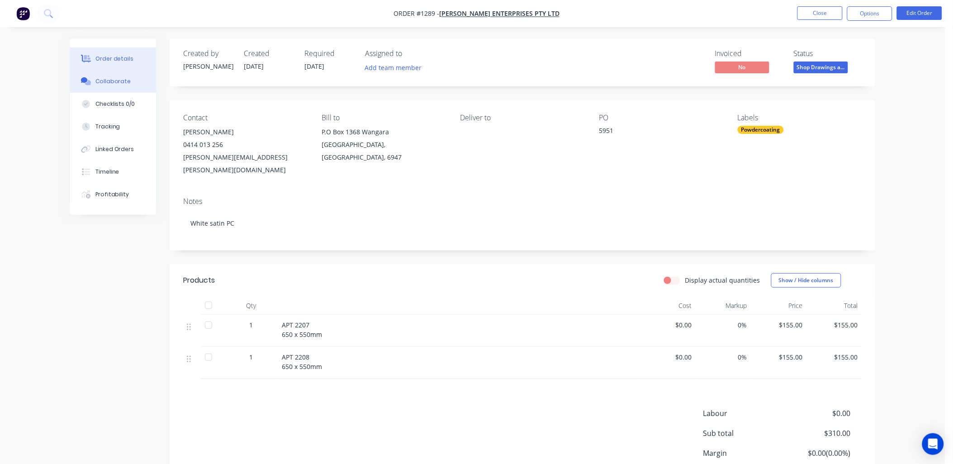
click at [119, 75] on button "Collaborate" at bounding box center [113, 81] width 86 height 23
